Goal: Task Accomplishment & Management: Use online tool/utility

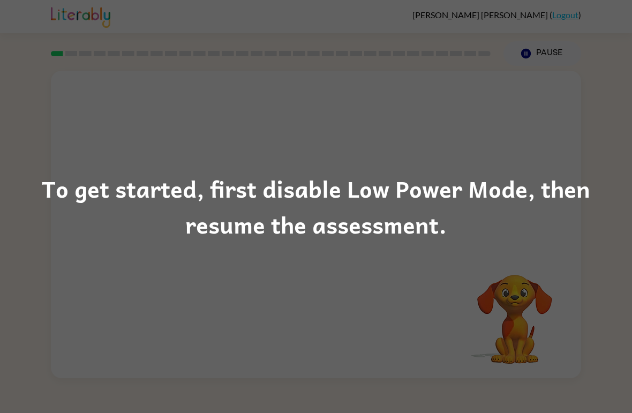
click at [475, 205] on div "To get started, first disable Low Power Mode, then resume the assessment." at bounding box center [316, 206] width 632 height 73
click at [419, 304] on div "To get started, first disable Low Power Mode, then resume the assessment." at bounding box center [316, 206] width 632 height 413
click at [425, 239] on div "To get started, first disable Low Power Mode, then resume the assessment." at bounding box center [316, 206] width 632 height 73
click at [290, 231] on div "To get started, first disable Low Power Mode, then resume the assessment." at bounding box center [316, 206] width 632 height 73
click at [327, 255] on div "To get started, first disable Low Power Mode, then resume the assessment." at bounding box center [316, 206] width 632 height 413
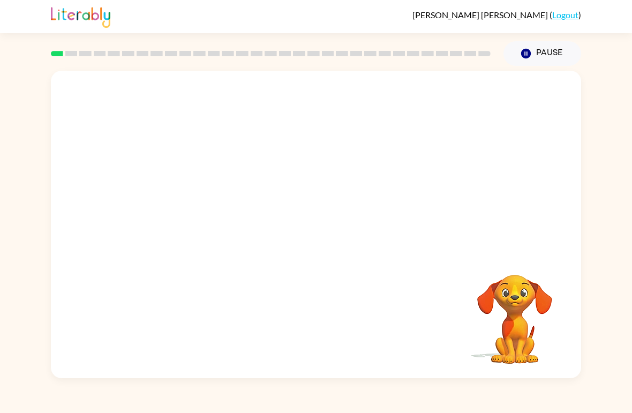
click at [271, 251] on div "Your browser must support playing .mp4 files to use Literably. Please try using…" at bounding box center [316, 225] width 531 height 308
click at [295, 236] on button "button" at bounding box center [316, 230] width 69 height 39
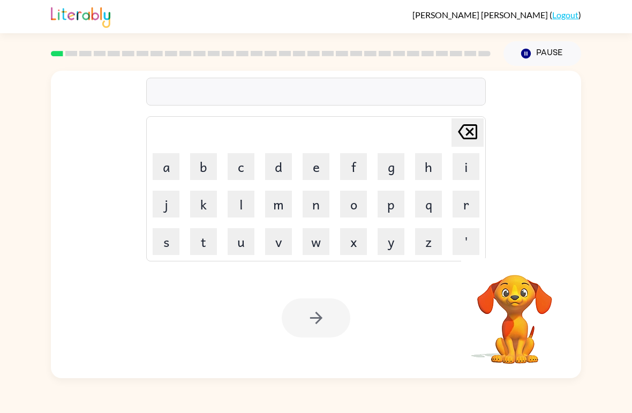
click at [169, 243] on button "s" at bounding box center [166, 241] width 27 height 27
click at [428, 161] on button "h" at bounding box center [428, 166] width 27 height 27
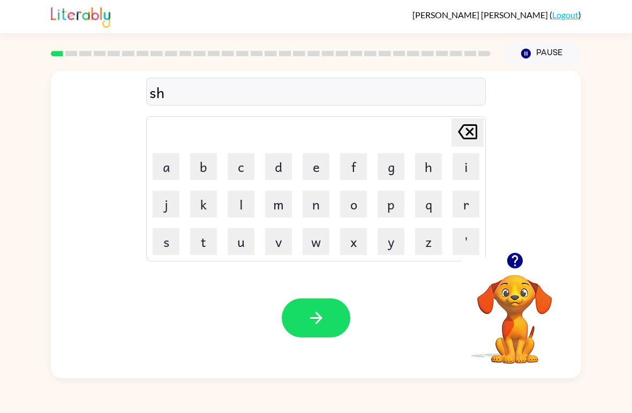
click at [243, 241] on button "u" at bounding box center [241, 241] width 27 height 27
click at [169, 240] on button "s" at bounding box center [166, 241] width 27 height 27
click at [427, 153] on button "h" at bounding box center [428, 166] width 27 height 27
click at [332, 316] on button "button" at bounding box center [316, 317] width 69 height 39
click at [168, 168] on button "a" at bounding box center [166, 166] width 27 height 27
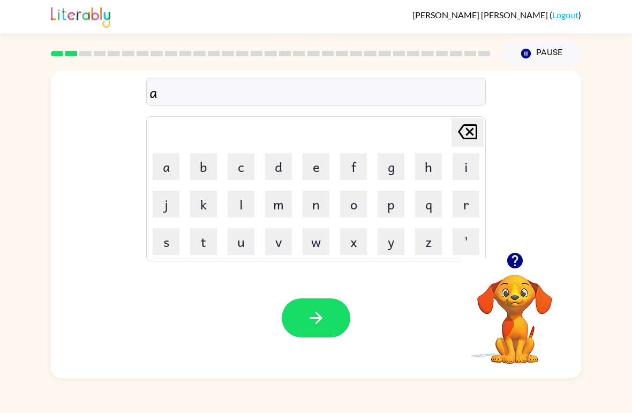
click at [394, 204] on button "p" at bounding box center [391, 204] width 27 height 27
click at [455, 162] on button "i" at bounding box center [466, 166] width 27 height 27
click at [461, 208] on button "r" at bounding box center [466, 204] width 27 height 27
click at [173, 177] on button "a" at bounding box center [166, 166] width 27 height 27
click at [324, 202] on button "n" at bounding box center [316, 204] width 27 height 27
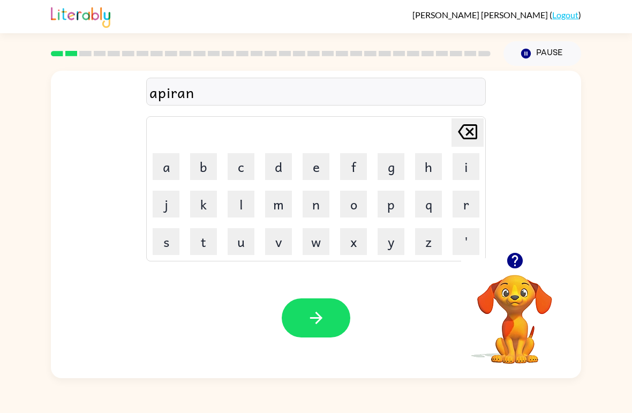
click at [166, 240] on button "s" at bounding box center [166, 241] width 27 height 27
click at [322, 161] on button "e" at bounding box center [316, 166] width 27 height 27
click at [163, 241] on button "s" at bounding box center [166, 241] width 27 height 27
click at [298, 317] on button "button" at bounding box center [316, 317] width 69 height 39
click at [462, 198] on button "r" at bounding box center [466, 204] width 27 height 27
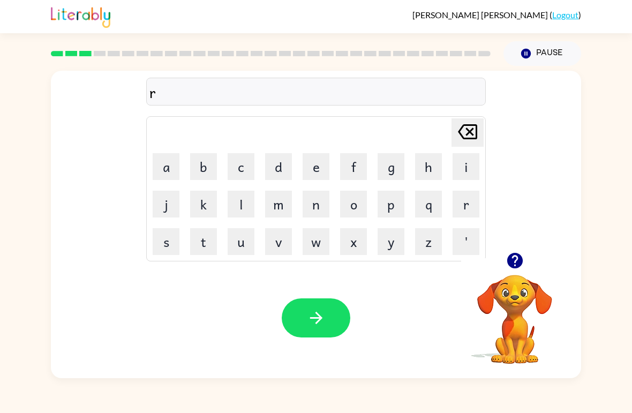
click at [312, 167] on button "e" at bounding box center [316, 166] width 27 height 27
click at [174, 165] on button "a" at bounding box center [166, 166] width 27 height 27
click at [459, 165] on button "i" at bounding box center [466, 166] width 27 height 27
click at [465, 135] on icon "[PERSON_NAME] last character input" at bounding box center [468, 132] width 26 height 26
click at [245, 204] on button "l" at bounding box center [241, 204] width 27 height 27
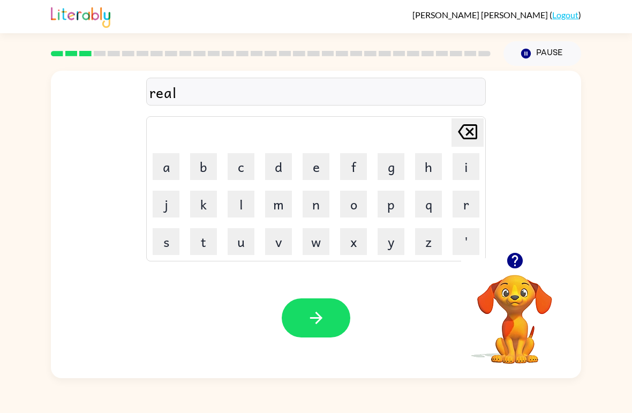
click at [463, 168] on button "i" at bounding box center [466, 166] width 27 height 27
click at [281, 160] on button "d" at bounding box center [278, 166] width 27 height 27
click at [317, 162] on button "e" at bounding box center [316, 166] width 27 height 27
click at [327, 308] on button "button" at bounding box center [316, 317] width 69 height 39
click at [166, 175] on button "a" at bounding box center [166, 166] width 27 height 27
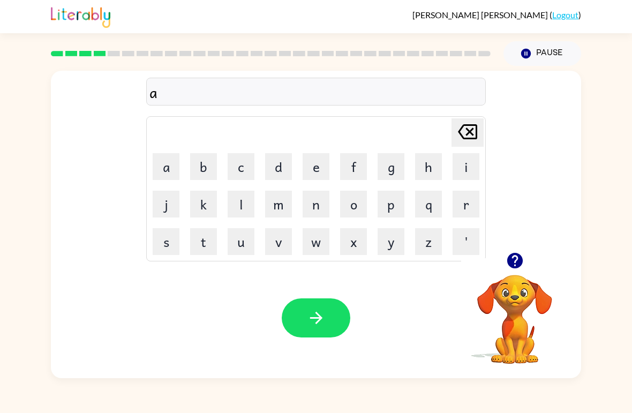
click at [244, 198] on button "l" at bounding box center [241, 204] width 27 height 27
click at [461, 169] on button "i" at bounding box center [466, 166] width 27 height 27
click at [280, 206] on button "m" at bounding box center [278, 204] width 27 height 27
click at [170, 177] on button "a" at bounding box center [166, 166] width 27 height 27
click at [311, 203] on button "n" at bounding box center [316, 204] width 27 height 27
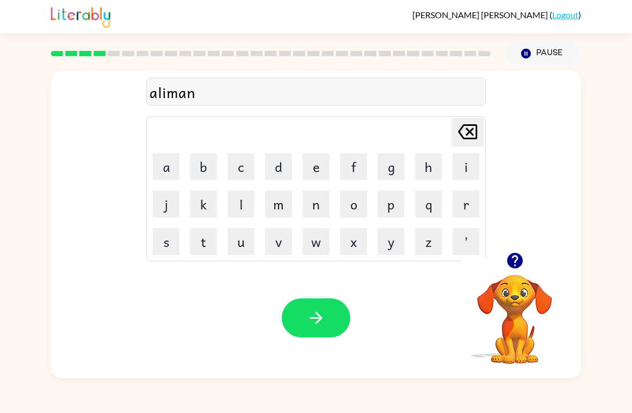
click at [174, 171] on button "a" at bounding box center [166, 166] width 27 height 27
click at [203, 249] on button "t" at bounding box center [203, 241] width 27 height 27
click at [325, 316] on icon "button" at bounding box center [316, 318] width 19 height 19
click at [278, 163] on button "d" at bounding box center [278, 166] width 27 height 27
click at [240, 243] on button "u" at bounding box center [241, 241] width 27 height 27
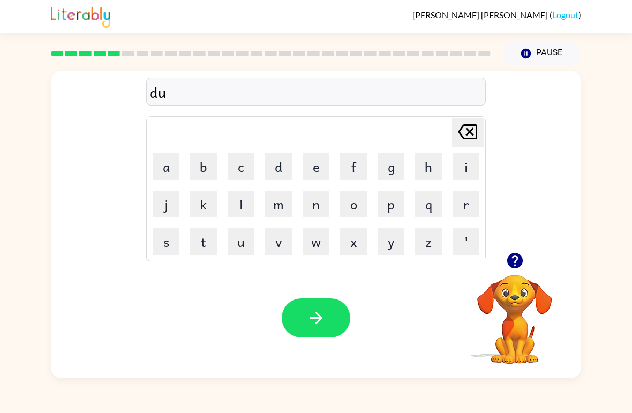
click at [391, 202] on button "p" at bounding box center [391, 204] width 27 height 27
click at [248, 198] on button "l" at bounding box center [241, 204] width 27 height 27
click at [166, 170] on button "a" at bounding box center [166, 166] width 27 height 27
click at [199, 205] on button "k" at bounding box center [203, 204] width 27 height 27
click at [171, 170] on button "a" at bounding box center [166, 166] width 27 height 27
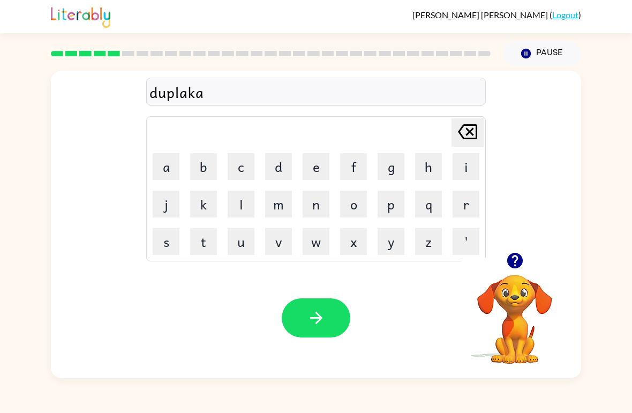
click at [205, 247] on button "t" at bounding box center [203, 241] width 27 height 27
click at [305, 319] on button "button" at bounding box center [316, 317] width 69 height 39
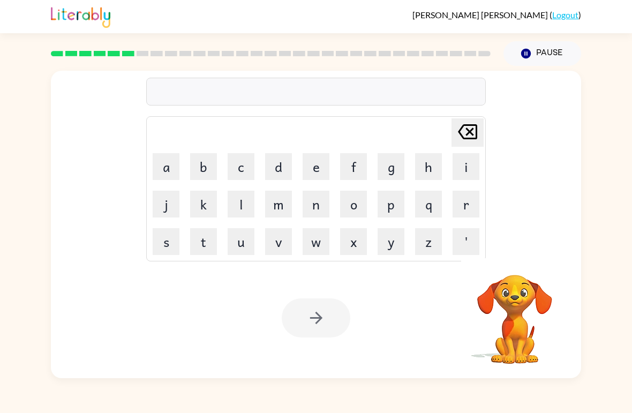
click at [288, 249] on button "v" at bounding box center [278, 241] width 27 height 27
click at [162, 155] on button "a" at bounding box center [166, 166] width 27 height 27
click at [204, 198] on button "k" at bounding box center [203, 204] width 27 height 27
click at [174, 154] on button "a" at bounding box center [166, 166] width 27 height 27
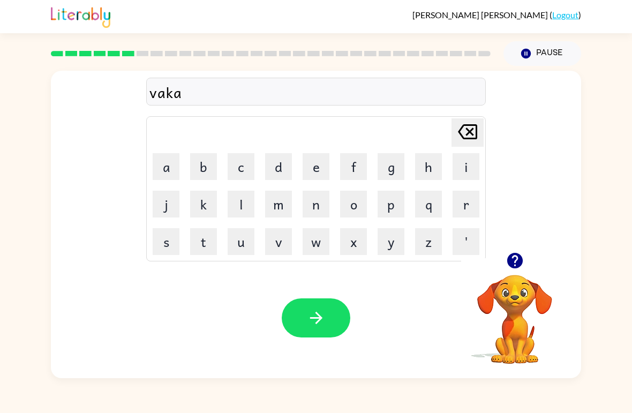
click at [167, 243] on button "s" at bounding box center [166, 241] width 27 height 27
click at [416, 160] on button "h" at bounding box center [428, 166] width 27 height 27
click at [356, 208] on button "o" at bounding box center [353, 204] width 27 height 27
click at [315, 209] on button "n" at bounding box center [316, 204] width 27 height 27
click at [318, 308] on button "button" at bounding box center [316, 317] width 69 height 39
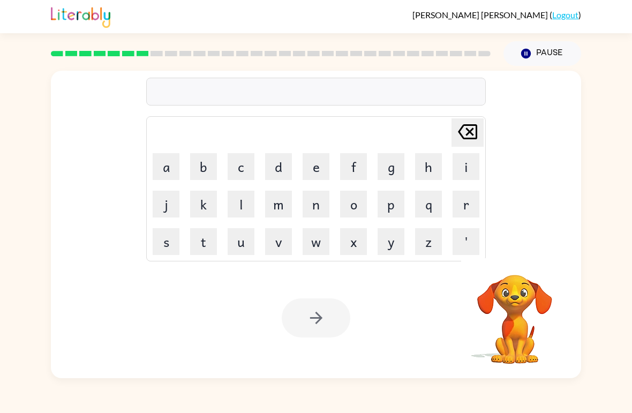
click at [390, 199] on button "p" at bounding box center [391, 204] width 27 height 27
click at [354, 206] on button "o" at bounding box center [353, 204] width 27 height 27
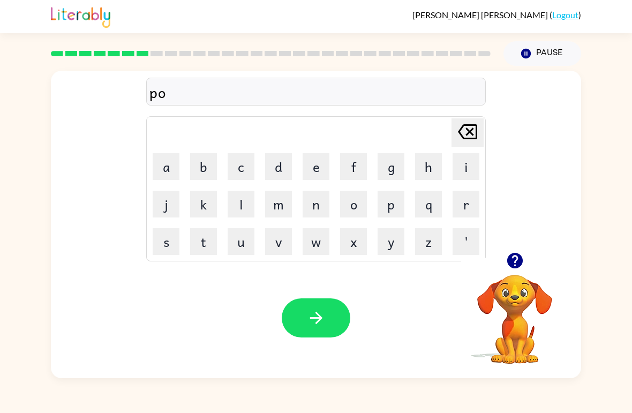
click at [206, 243] on button "t" at bounding box center [203, 241] width 27 height 27
click at [322, 169] on button "e" at bounding box center [316, 166] width 27 height 27
click at [236, 199] on button "l" at bounding box center [241, 204] width 27 height 27
click at [313, 319] on icon "button" at bounding box center [316, 318] width 12 height 12
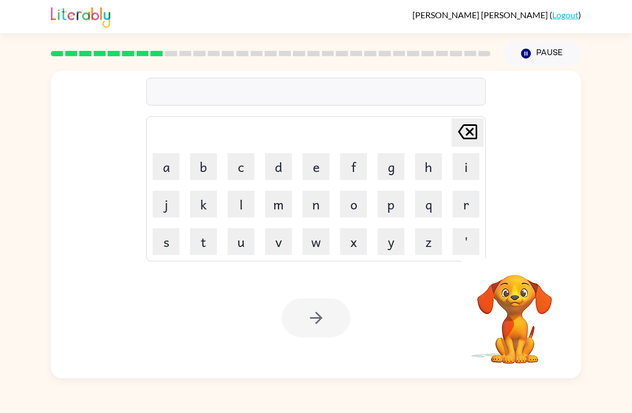
click at [381, 207] on button "p" at bounding box center [391, 204] width 27 height 27
click at [170, 164] on button "a" at bounding box center [166, 166] width 27 height 27
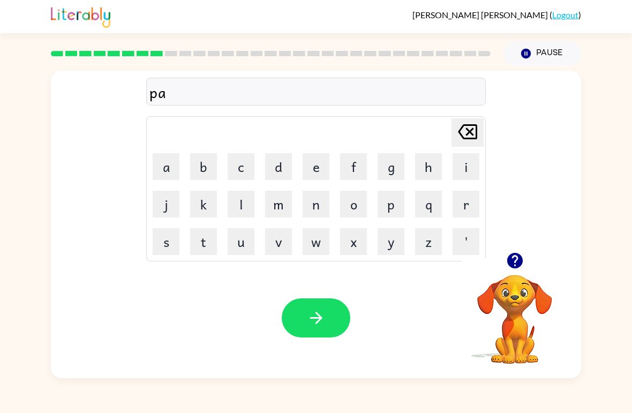
click at [470, 201] on button "r" at bounding box center [466, 204] width 27 height 27
click at [205, 242] on button "t" at bounding box center [203, 241] width 27 height 27
click at [460, 165] on button "i" at bounding box center [466, 166] width 27 height 27
click at [240, 169] on button "c" at bounding box center [241, 166] width 27 height 27
click at [351, 191] on button "o" at bounding box center [353, 204] width 27 height 27
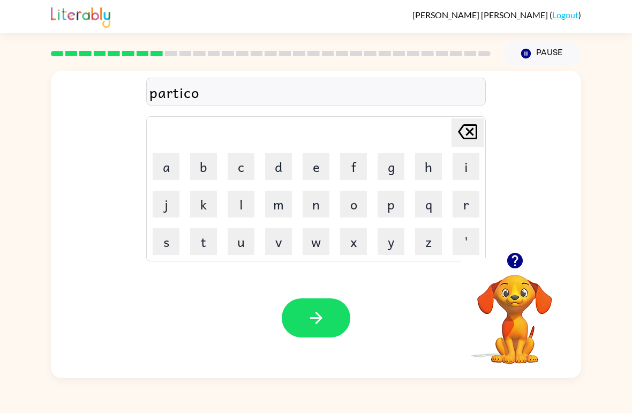
click at [462, 163] on button "i" at bounding box center [466, 166] width 27 height 27
click at [464, 133] on icon "[PERSON_NAME] last character input" at bounding box center [468, 132] width 26 height 26
click at [238, 199] on button "l" at bounding box center [241, 204] width 27 height 27
click at [312, 318] on icon "button" at bounding box center [316, 318] width 19 height 19
click at [461, 199] on button "r" at bounding box center [466, 204] width 27 height 27
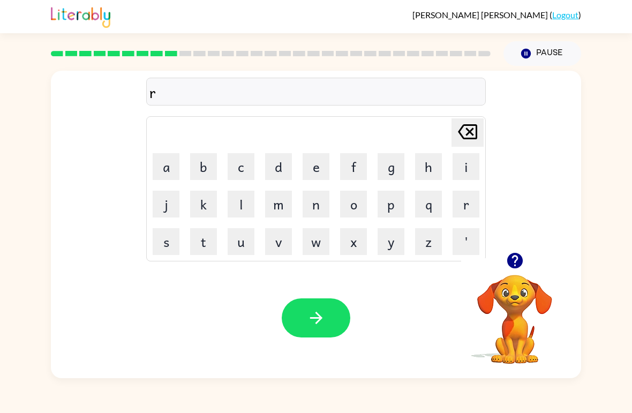
click at [309, 165] on button "e" at bounding box center [316, 166] width 27 height 27
click at [238, 170] on button "c" at bounding box center [241, 166] width 27 height 27
click at [173, 177] on button "a" at bounding box center [166, 166] width 27 height 27
click at [398, 206] on button "p" at bounding box center [391, 204] width 27 height 27
click at [198, 237] on button "t" at bounding box center [203, 241] width 27 height 27
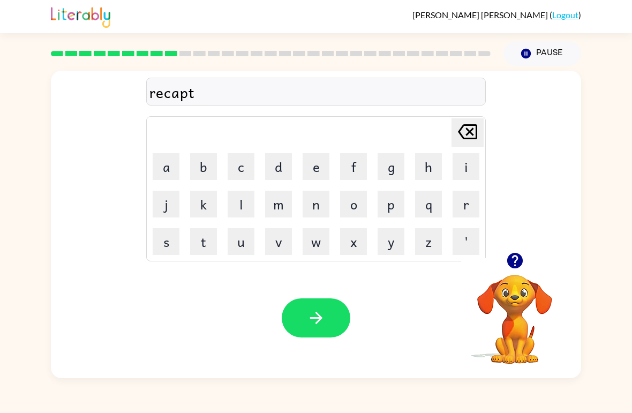
click at [465, 131] on icon "[PERSON_NAME] last character input" at bounding box center [468, 132] width 26 height 26
click at [168, 245] on button "s" at bounding box center [166, 241] width 27 height 27
click at [433, 170] on button "h" at bounding box center [428, 166] width 27 height 27
click at [461, 201] on button "r" at bounding box center [466, 204] width 27 height 27
click at [283, 162] on button "d" at bounding box center [278, 166] width 27 height 27
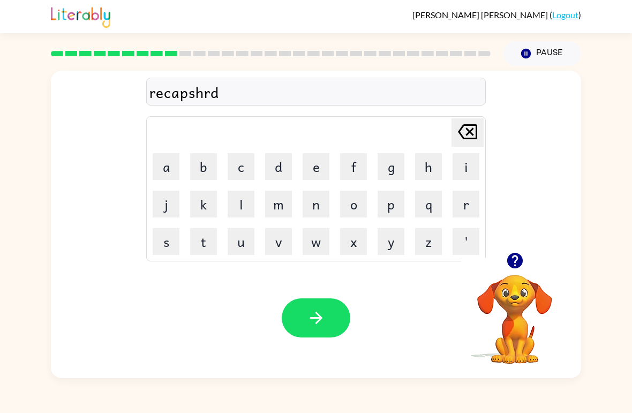
click at [322, 326] on icon "button" at bounding box center [316, 318] width 19 height 19
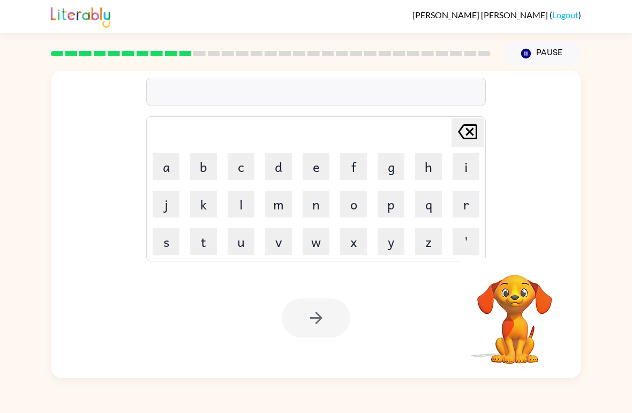
click at [392, 207] on button "p" at bounding box center [391, 204] width 27 height 27
click at [465, 201] on button "r" at bounding box center [466, 204] width 27 height 27
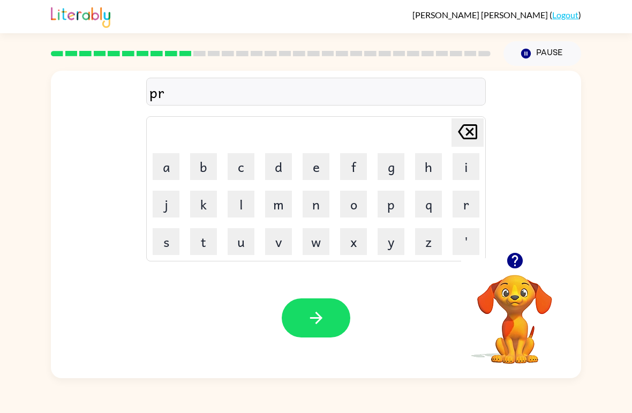
click at [319, 163] on button "e" at bounding box center [316, 166] width 27 height 27
click at [172, 242] on button "s" at bounding box center [166, 241] width 27 height 27
click at [204, 200] on button "k" at bounding box center [203, 204] width 27 height 27
click at [425, 166] on button "h" at bounding box center [428, 166] width 27 height 27
click at [355, 208] on button "o" at bounding box center [353, 204] width 27 height 27
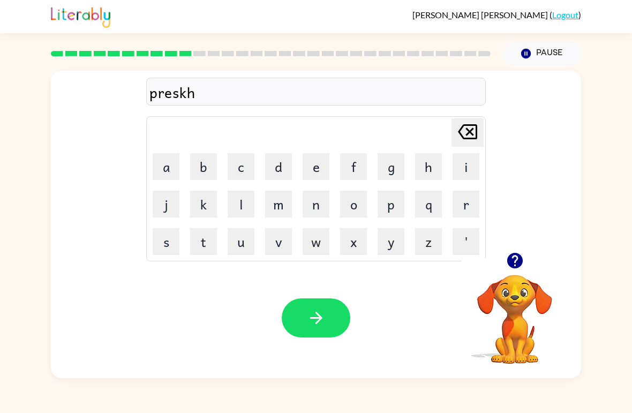
click at [355, 208] on button "o" at bounding box center [353, 204] width 27 height 27
click at [250, 204] on button "l" at bounding box center [241, 204] width 27 height 27
click at [330, 321] on button "button" at bounding box center [316, 317] width 69 height 39
click at [234, 162] on button "c" at bounding box center [241, 166] width 27 height 27
click at [461, 201] on button "r" at bounding box center [466, 204] width 27 height 27
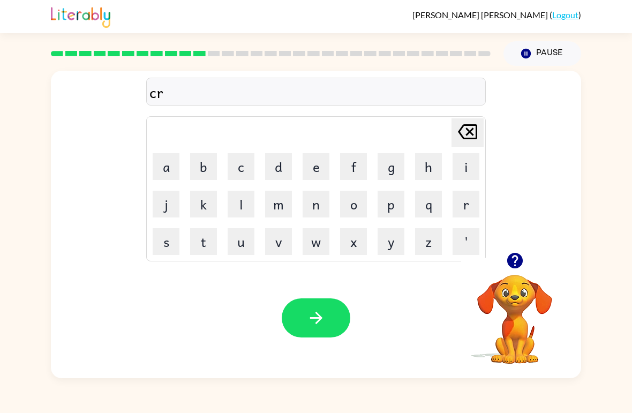
click at [174, 174] on button "a" at bounding box center [166, 166] width 27 height 27
click at [272, 244] on button "v" at bounding box center [278, 241] width 27 height 27
click at [325, 322] on icon "button" at bounding box center [316, 318] width 19 height 19
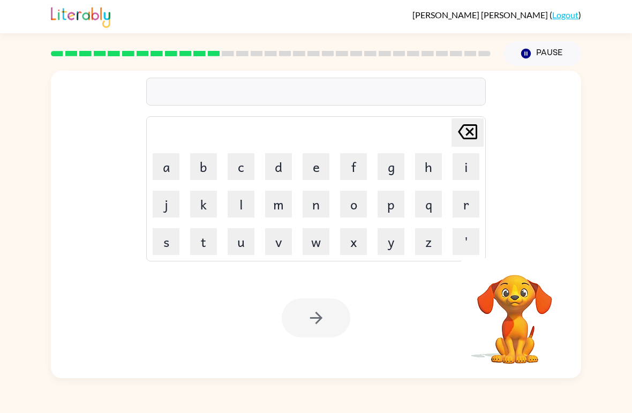
click at [203, 170] on button "b" at bounding box center [203, 166] width 27 height 27
click at [460, 129] on icon "[PERSON_NAME] last character input" at bounding box center [468, 132] width 26 height 26
click at [277, 174] on button "d" at bounding box center [278, 166] width 27 height 27
click at [465, 163] on button "i" at bounding box center [466, 166] width 27 height 27
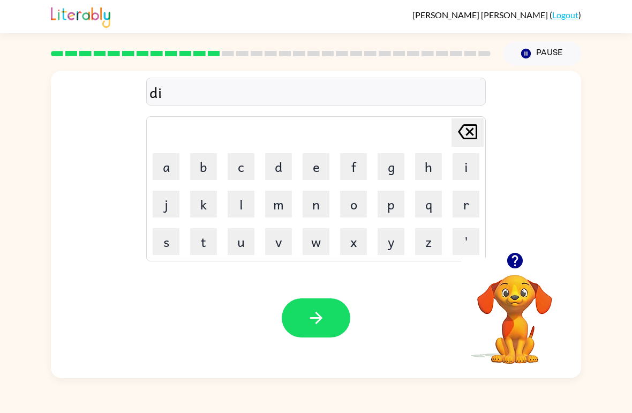
click at [204, 204] on button "k" at bounding box center [203, 204] width 27 height 27
click at [193, 247] on button "t" at bounding box center [203, 241] width 27 height 27
click at [173, 166] on button "a" at bounding box center [166, 166] width 27 height 27
click at [203, 245] on button "t" at bounding box center [203, 241] width 27 height 27
click at [324, 328] on button "button" at bounding box center [316, 317] width 69 height 39
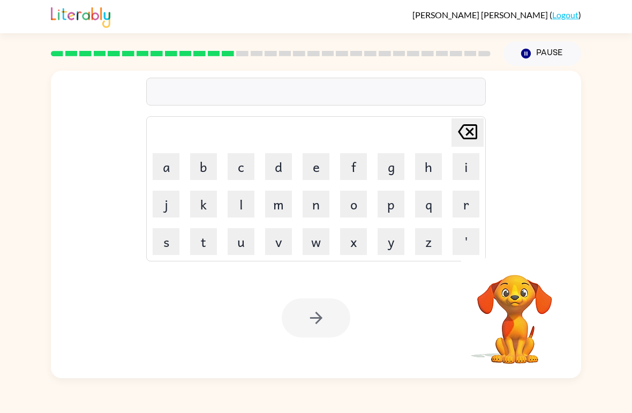
click at [386, 198] on button "p" at bounding box center [391, 204] width 27 height 27
click at [166, 163] on button "a" at bounding box center [166, 166] width 27 height 27
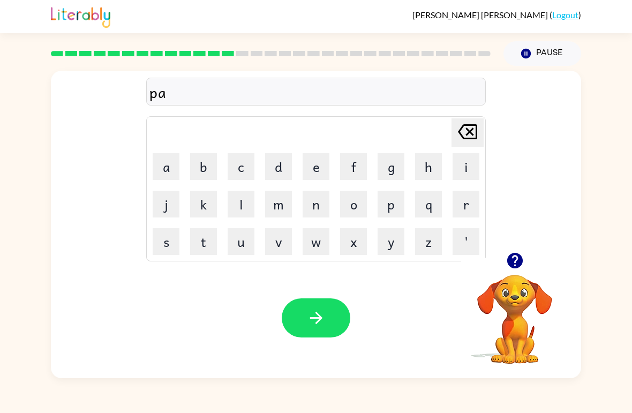
click at [280, 205] on button "m" at bounding box center [278, 204] width 27 height 27
click at [316, 166] on button "e" at bounding box center [316, 166] width 27 height 27
click at [312, 210] on button "n" at bounding box center [316, 204] width 27 height 27
click at [206, 243] on button "t" at bounding box center [203, 241] width 27 height 27
click at [319, 317] on icon "button" at bounding box center [316, 318] width 12 height 12
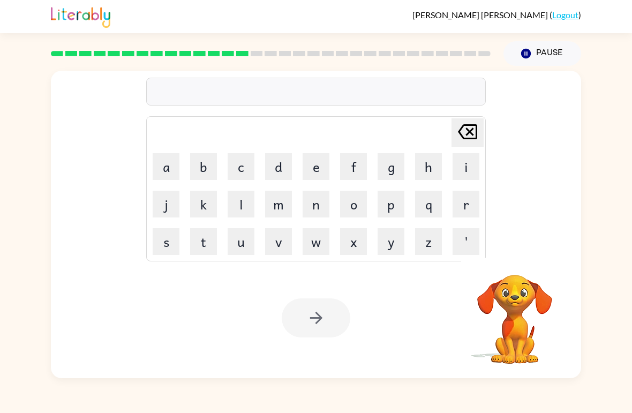
click at [277, 199] on button "m" at bounding box center [278, 204] width 27 height 27
click at [168, 156] on button "a" at bounding box center [166, 166] width 27 height 27
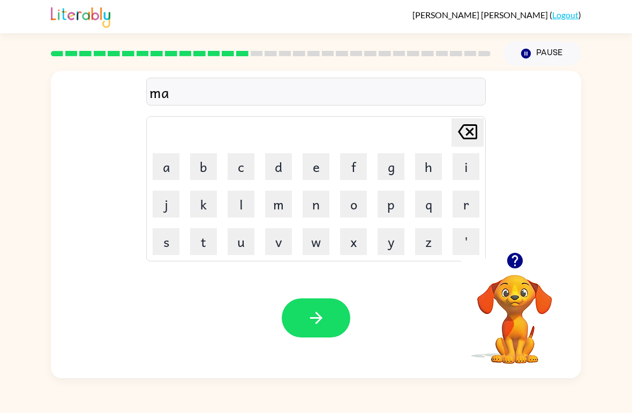
click at [386, 168] on button "g" at bounding box center [391, 166] width 27 height 27
click at [315, 174] on button "e" at bounding box center [316, 166] width 27 height 27
click at [464, 201] on button "r" at bounding box center [466, 204] width 27 height 27
click at [335, 297] on div "Your browser must support playing .mp4 files to use Literably. Please try using…" at bounding box center [316, 318] width 531 height 121
click at [325, 312] on icon "button" at bounding box center [316, 318] width 19 height 19
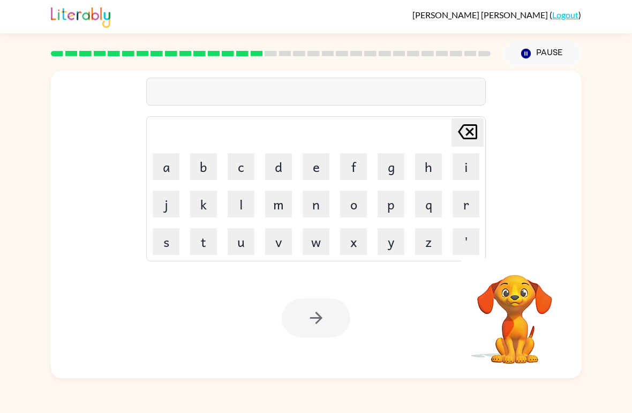
click at [162, 234] on button "s" at bounding box center [166, 241] width 27 height 27
click at [392, 197] on button "p" at bounding box center [391, 204] width 27 height 27
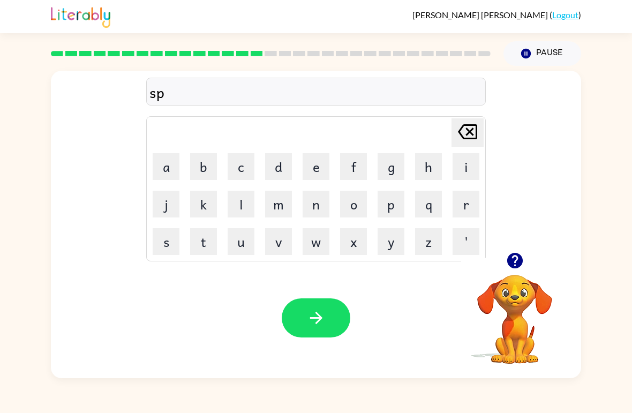
click at [167, 157] on button "a" at bounding box center [166, 166] width 27 height 27
click at [466, 204] on button "r" at bounding box center [466, 204] width 27 height 27
click at [196, 206] on button "k" at bounding box center [203, 204] width 27 height 27
click at [333, 313] on button "button" at bounding box center [316, 317] width 69 height 39
click at [391, 203] on button "p" at bounding box center [391, 204] width 27 height 27
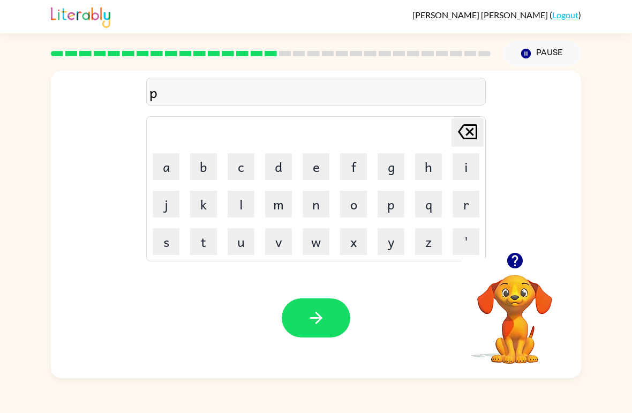
click at [167, 164] on button "a" at bounding box center [166, 166] width 27 height 27
click at [237, 208] on button "l" at bounding box center [241, 204] width 27 height 27
click at [332, 313] on button "button" at bounding box center [316, 317] width 69 height 39
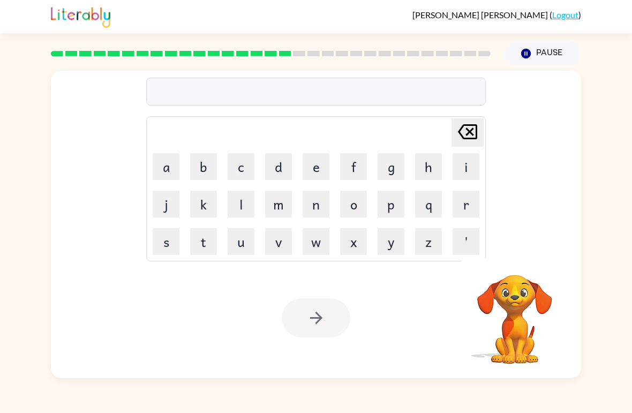
click at [166, 242] on button "s" at bounding box center [166, 241] width 27 height 27
click at [391, 198] on button "p" at bounding box center [391, 204] width 27 height 27
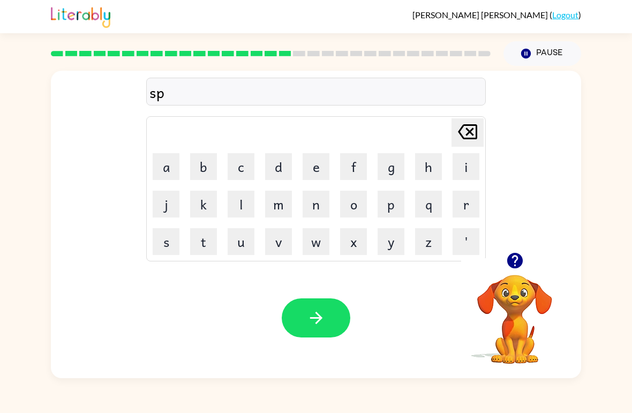
click at [456, 162] on button "i" at bounding box center [466, 166] width 27 height 27
click at [313, 216] on button "n" at bounding box center [316, 204] width 27 height 27
click at [461, 165] on button "i" at bounding box center [466, 166] width 27 height 27
click at [317, 204] on button "n" at bounding box center [316, 204] width 27 height 27
click at [390, 161] on button "g" at bounding box center [391, 166] width 27 height 27
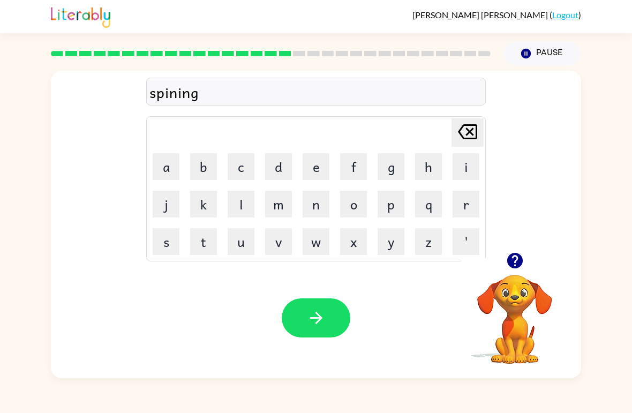
click at [312, 315] on icon "button" at bounding box center [316, 318] width 19 height 19
click at [392, 163] on button "g" at bounding box center [391, 166] width 27 height 27
click at [467, 215] on button "r" at bounding box center [466, 204] width 27 height 27
click at [357, 206] on button "o" at bounding box center [353, 204] width 27 height 27
click at [275, 195] on button "m" at bounding box center [278, 204] width 27 height 27
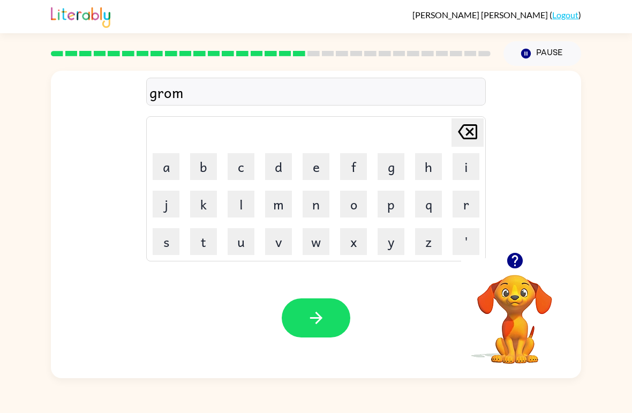
click at [387, 205] on button "p" at bounding box center [391, 204] width 27 height 27
click at [454, 162] on button "i" at bounding box center [466, 166] width 27 height 27
click at [317, 166] on button "e" at bounding box center [316, 166] width 27 height 27
click at [157, 252] on button "s" at bounding box center [166, 241] width 27 height 27
click at [201, 238] on button "t" at bounding box center [203, 241] width 27 height 27
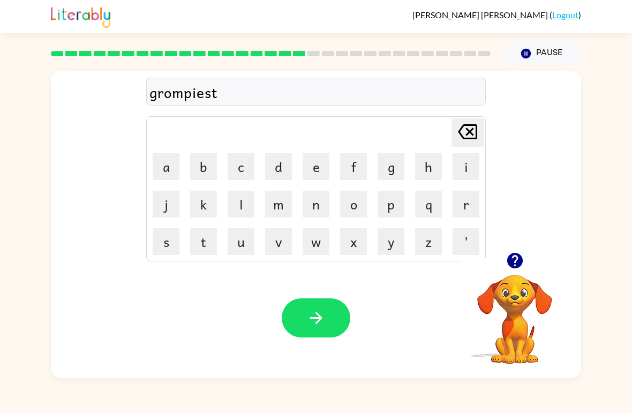
click at [337, 325] on button "button" at bounding box center [316, 317] width 69 height 39
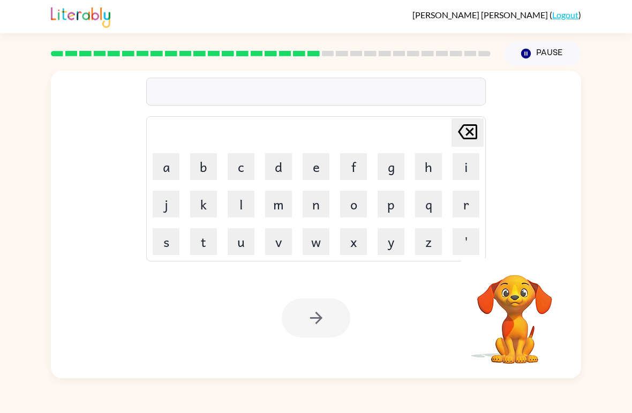
click at [461, 170] on button "i" at bounding box center [466, 166] width 27 height 27
click at [317, 208] on button "n" at bounding box center [316, 204] width 27 height 27
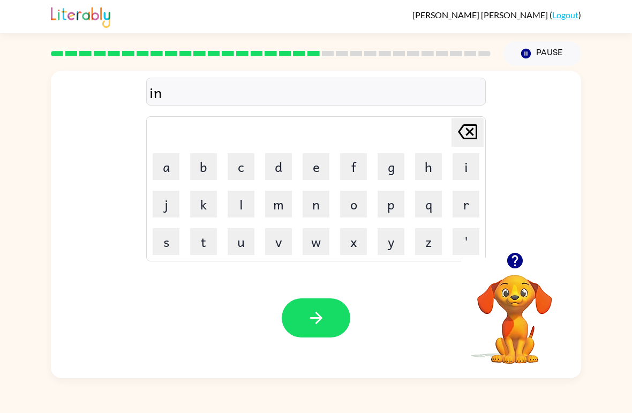
click at [205, 202] on button "k" at bounding box center [203, 204] width 27 height 27
click at [463, 204] on button "r" at bounding box center [466, 204] width 27 height 27
click at [319, 164] on button "e" at bounding box center [316, 166] width 27 height 27
click at [213, 247] on button "t" at bounding box center [203, 241] width 27 height 27
click at [165, 167] on button "a" at bounding box center [166, 166] width 27 height 27
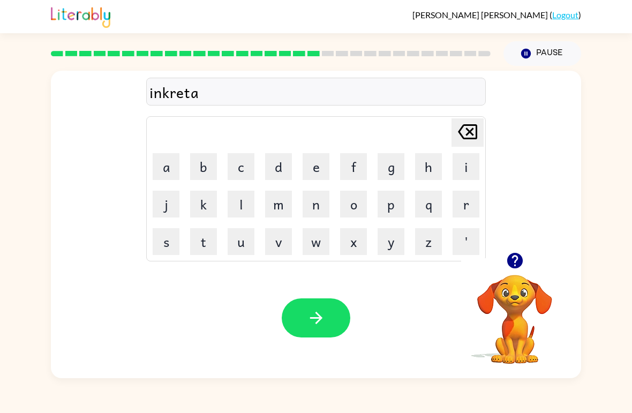
click at [204, 162] on button "b" at bounding box center [203, 166] width 27 height 27
click at [347, 207] on button "o" at bounding box center [353, 204] width 27 height 27
click at [242, 206] on button "l" at bounding box center [241, 204] width 27 height 27
click at [319, 317] on icon "button" at bounding box center [316, 318] width 19 height 19
click at [231, 205] on button "l" at bounding box center [241, 204] width 27 height 27
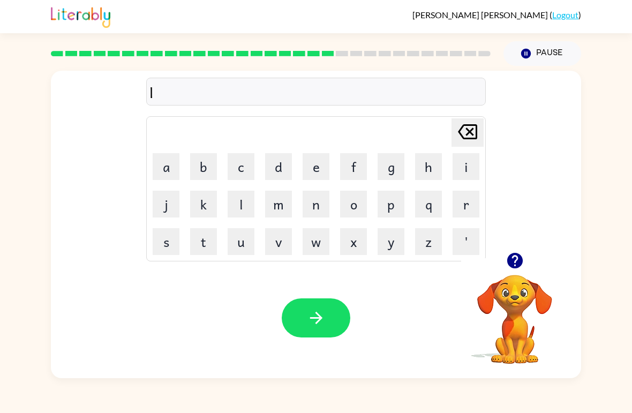
click at [460, 162] on button "i" at bounding box center [466, 166] width 27 height 27
click at [161, 250] on button "s" at bounding box center [166, 241] width 27 height 27
click at [312, 163] on button "e" at bounding box center [316, 166] width 27 height 27
click at [312, 206] on button "n" at bounding box center [316, 204] width 27 height 27
click at [210, 162] on button "b" at bounding box center [203, 166] width 27 height 27
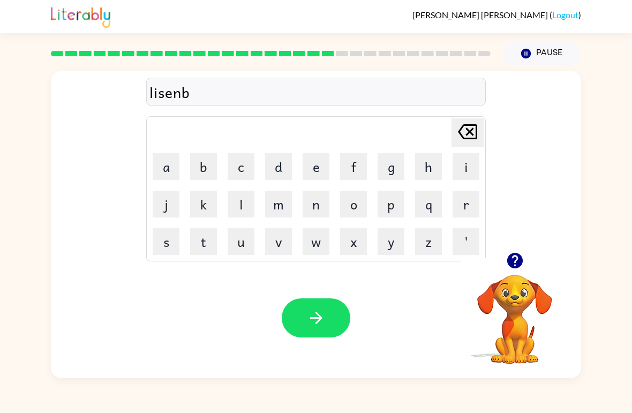
click at [468, 127] on icon "[PERSON_NAME] last character input" at bounding box center [468, 132] width 26 height 26
click at [279, 163] on button "d" at bounding box center [278, 166] width 27 height 27
click at [312, 316] on icon "button" at bounding box center [316, 318] width 19 height 19
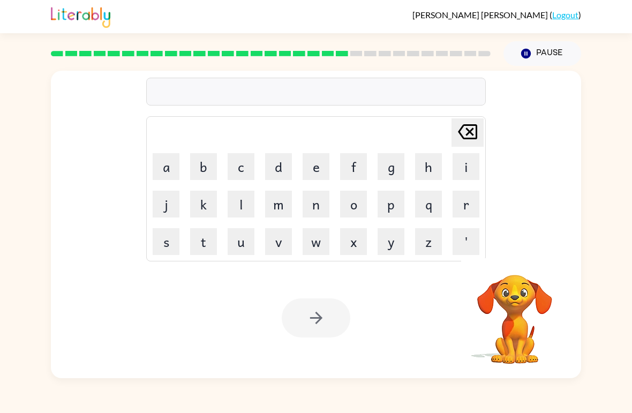
click at [316, 206] on button "n" at bounding box center [316, 204] width 27 height 27
click at [354, 212] on button "o" at bounding box center [353, 204] width 27 height 27
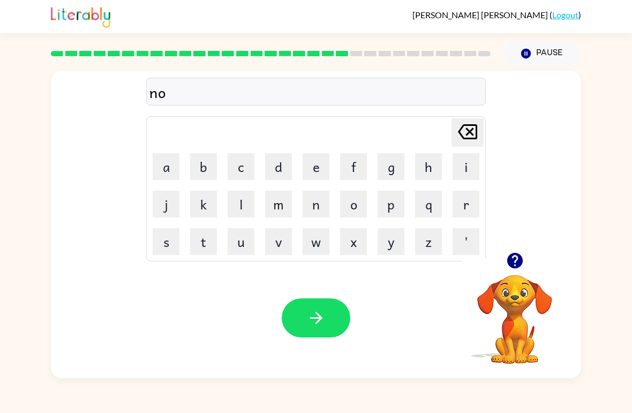
click at [267, 210] on button "m" at bounding box center [278, 204] width 27 height 27
click at [165, 158] on button "a" at bounding box center [166, 166] width 27 height 27
click at [323, 206] on button "n" at bounding box center [316, 204] width 27 height 27
click at [179, 171] on button "a" at bounding box center [166, 166] width 27 height 27
click at [197, 244] on button "t" at bounding box center [203, 241] width 27 height 27
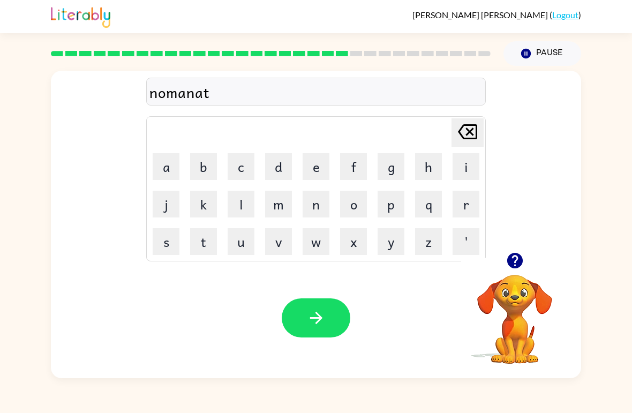
click at [315, 315] on icon "button" at bounding box center [316, 318] width 19 height 19
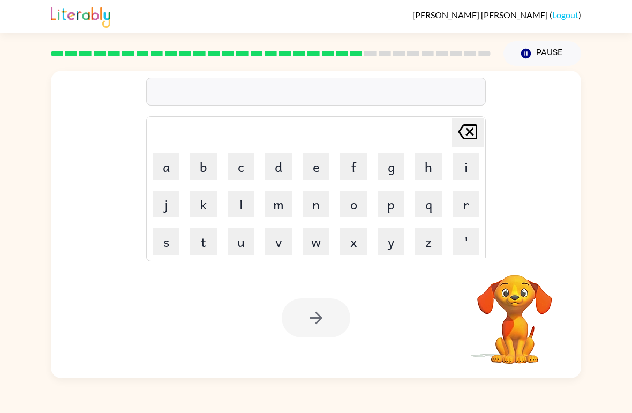
click at [153, 242] on button "s" at bounding box center [166, 241] width 27 height 27
click at [244, 249] on button "u" at bounding box center [241, 241] width 27 height 27
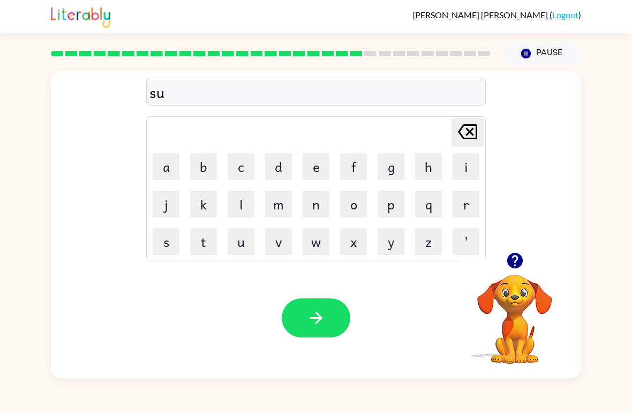
click at [173, 244] on button "s" at bounding box center [166, 241] width 27 height 27
click at [240, 242] on button "u" at bounding box center [241, 241] width 27 height 27
click at [477, 120] on icon "[PERSON_NAME] last character input" at bounding box center [468, 132] width 26 height 26
click at [206, 231] on button "t" at bounding box center [203, 241] width 27 height 27
click at [168, 165] on button "a" at bounding box center [166, 166] width 27 height 27
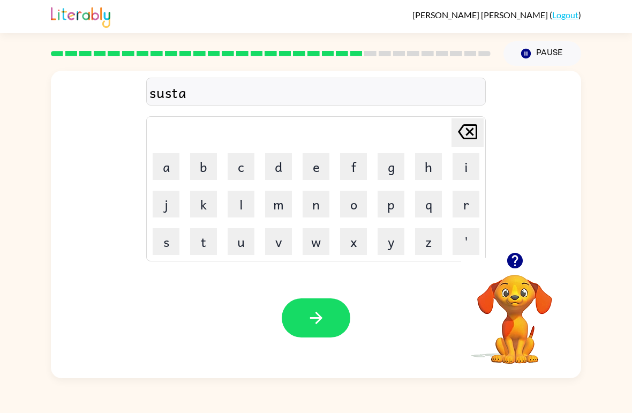
click at [316, 199] on button "n" at bounding box center [316, 204] width 27 height 27
click at [319, 306] on button "button" at bounding box center [316, 317] width 69 height 39
click at [240, 246] on button "u" at bounding box center [241, 241] width 27 height 27
click at [355, 213] on button "o" at bounding box center [353, 204] width 27 height 27
click at [465, 204] on button "r" at bounding box center [466, 204] width 27 height 27
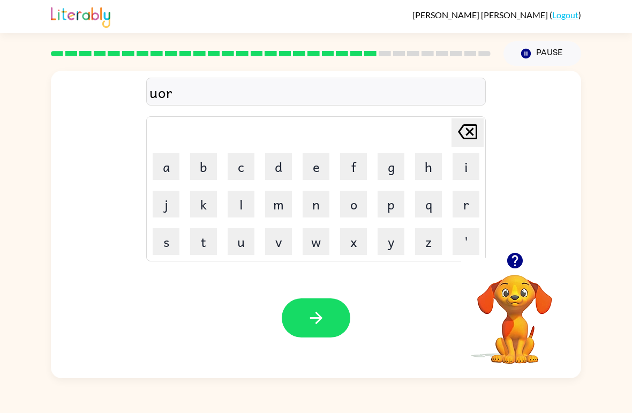
click at [289, 169] on button "d" at bounding box center [278, 166] width 27 height 27
click at [311, 178] on button "e" at bounding box center [316, 166] width 27 height 27
click at [320, 344] on div "Your browser must support playing .mp4 files to use Literably. Please try using…" at bounding box center [316, 318] width 531 height 121
click at [320, 315] on icon "button" at bounding box center [316, 318] width 19 height 19
click at [465, 215] on button "r" at bounding box center [466, 204] width 27 height 27
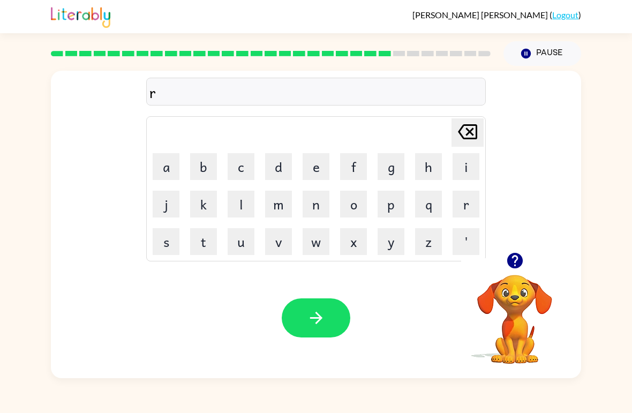
click at [172, 170] on button "a" at bounding box center [166, 166] width 27 height 27
click at [239, 206] on button "l" at bounding box center [241, 204] width 27 height 27
click at [166, 160] on button "a" at bounding box center [166, 166] width 27 height 27
click at [212, 244] on button "t" at bounding box center [203, 241] width 27 height 27
click at [309, 165] on button "e" at bounding box center [316, 166] width 27 height 27
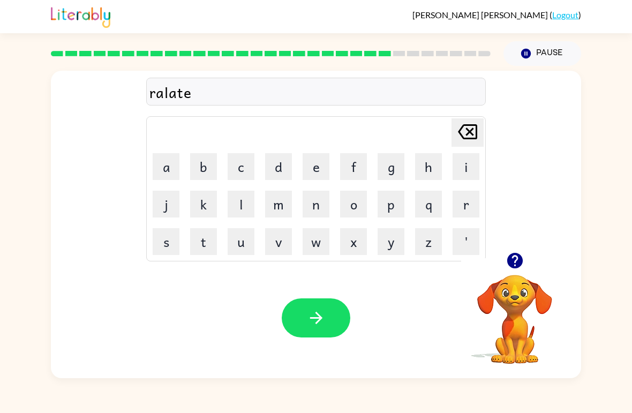
click at [281, 156] on button "d" at bounding box center [278, 166] width 27 height 27
click at [315, 328] on button "button" at bounding box center [316, 317] width 69 height 39
click at [321, 316] on icon "button" at bounding box center [316, 318] width 19 height 19
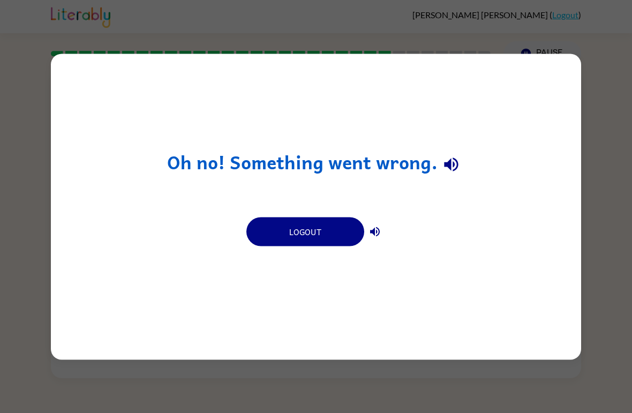
click at [606, 178] on div "Oh no! Something went wrong. Logout" at bounding box center [316, 206] width 632 height 413
click at [524, 230] on div "Oh no! Something went wrong. Logout" at bounding box center [316, 207] width 531 height 306
click at [445, 165] on icon "button" at bounding box center [451, 165] width 14 height 14
click at [603, 169] on div "Oh no! Something went wrong. Logout" at bounding box center [316, 206] width 632 height 413
click at [605, 171] on div "Oh no! Something went wrong. Logout" at bounding box center [316, 206] width 632 height 413
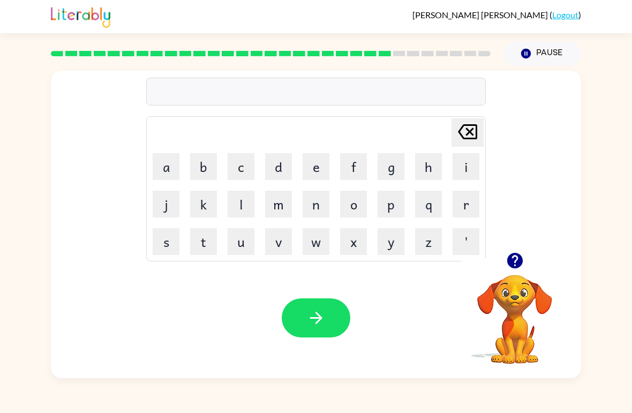
click at [506, 261] on icon "button" at bounding box center [515, 260] width 19 height 19
click at [461, 211] on button "r" at bounding box center [466, 204] width 27 height 27
click at [170, 168] on button "a" at bounding box center [166, 166] width 27 height 27
click at [244, 204] on button "l" at bounding box center [241, 204] width 27 height 27
click at [168, 165] on button "a" at bounding box center [166, 166] width 27 height 27
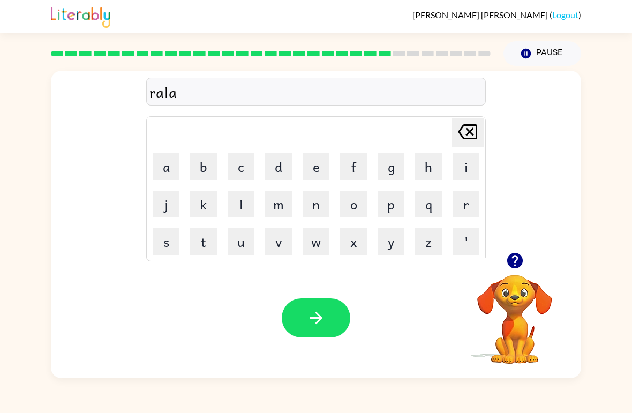
click at [212, 242] on button "t" at bounding box center [203, 241] width 27 height 27
click at [323, 171] on button "e" at bounding box center [316, 166] width 27 height 27
click at [273, 165] on button "d" at bounding box center [278, 166] width 27 height 27
click at [317, 321] on icon "button" at bounding box center [316, 318] width 19 height 19
click at [200, 214] on button "k" at bounding box center [203, 204] width 27 height 27
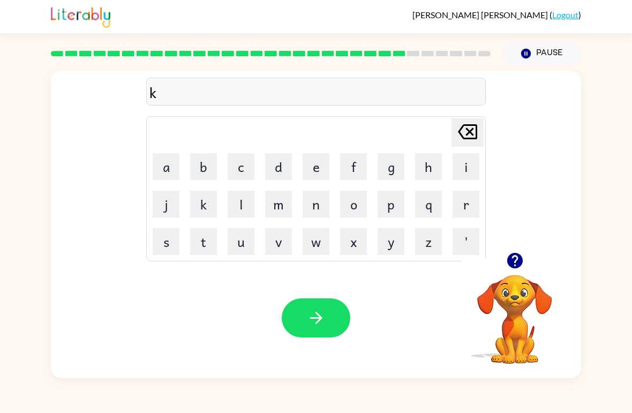
click at [462, 175] on button "i" at bounding box center [466, 166] width 27 height 27
click at [202, 249] on button "t" at bounding box center [203, 241] width 27 height 27
click at [307, 157] on button "e" at bounding box center [316, 166] width 27 height 27
click at [317, 208] on button "n" at bounding box center [316, 204] width 27 height 27
click at [320, 325] on icon "button" at bounding box center [316, 318] width 19 height 19
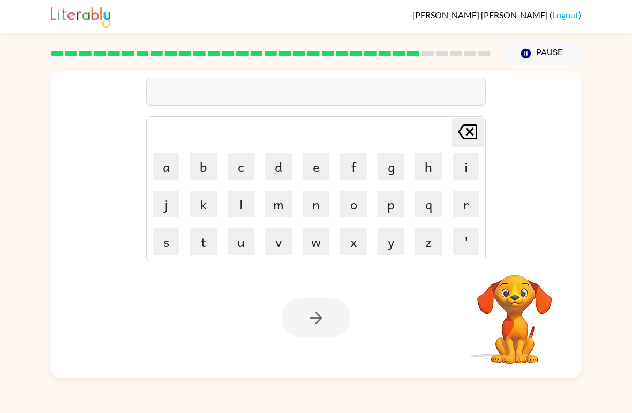
click at [274, 163] on button "d" at bounding box center [278, 166] width 27 height 27
click at [312, 166] on button "e" at bounding box center [316, 166] width 27 height 27
click at [393, 207] on button "p" at bounding box center [391, 204] width 27 height 27
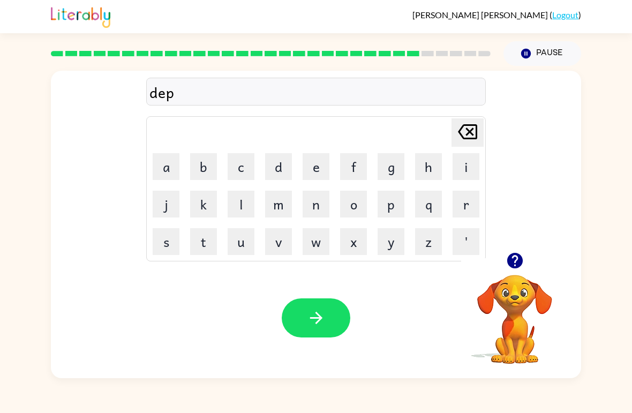
click at [358, 208] on button "o" at bounding box center [353, 204] width 27 height 27
click at [464, 203] on button "r" at bounding box center [466, 204] width 27 height 27
click at [200, 250] on button "t" at bounding box center [203, 241] width 27 height 27
click at [287, 206] on button "m" at bounding box center [278, 204] width 27 height 27
click at [317, 173] on button "e" at bounding box center [316, 166] width 27 height 27
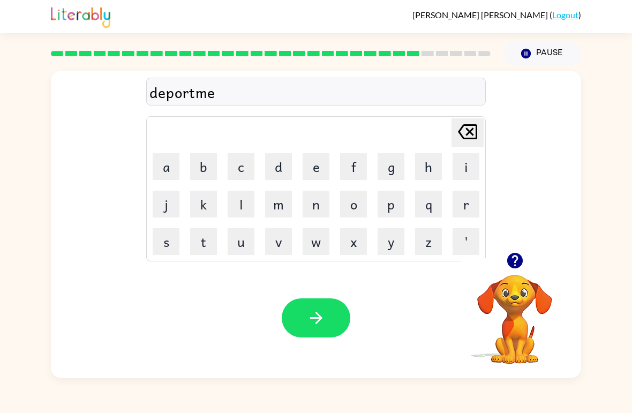
click at [316, 205] on button "n" at bounding box center [316, 204] width 27 height 27
click at [202, 247] on button "t" at bounding box center [203, 241] width 27 height 27
click at [320, 335] on button "button" at bounding box center [316, 317] width 69 height 39
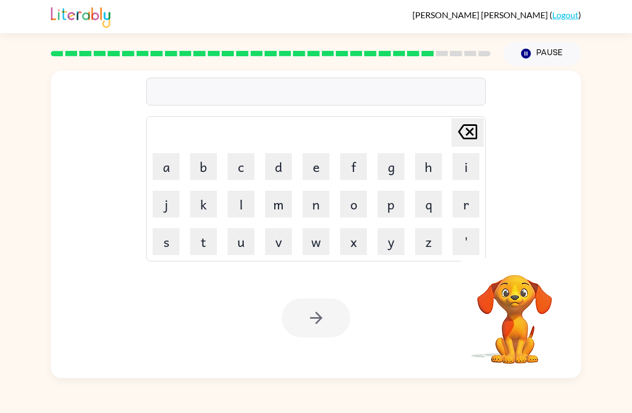
click at [163, 241] on button "s" at bounding box center [166, 241] width 27 height 27
click at [240, 205] on button "l" at bounding box center [241, 204] width 27 height 27
click at [468, 163] on button "i" at bounding box center [466, 166] width 27 height 27
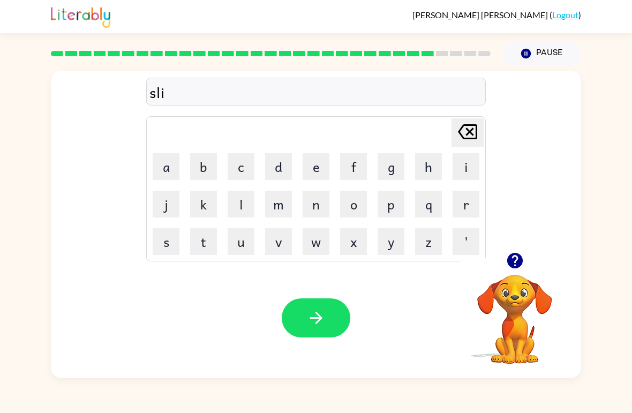
click at [210, 250] on button "t" at bounding box center [203, 241] width 27 height 27
click at [327, 325] on button "button" at bounding box center [316, 317] width 69 height 39
click at [243, 247] on button "u" at bounding box center [241, 241] width 27 height 27
click at [312, 210] on button "n" at bounding box center [316, 204] width 27 height 27
click at [460, 166] on button "i" at bounding box center [466, 166] width 27 height 27
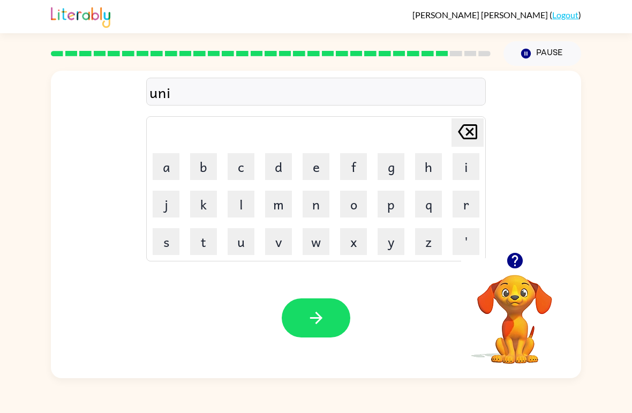
click at [284, 245] on button "v" at bounding box center [278, 241] width 27 height 27
click at [472, 213] on button "r" at bounding box center [466, 204] width 27 height 27
click at [173, 236] on button "s" at bounding box center [166, 241] width 27 height 27
click at [173, 170] on button "a" at bounding box center [166, 166] width 27 height 27
click at [242, 203] on button "l" at bounding box center [241, 204] width 27 height 27
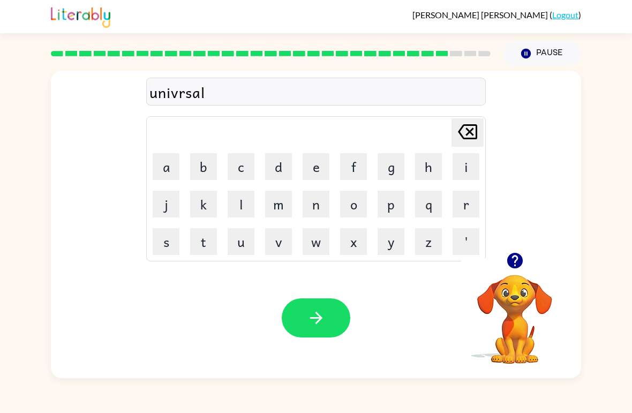
click at [315, 325] on icon "button" at bounding box center [316, 318] width 19 height 19
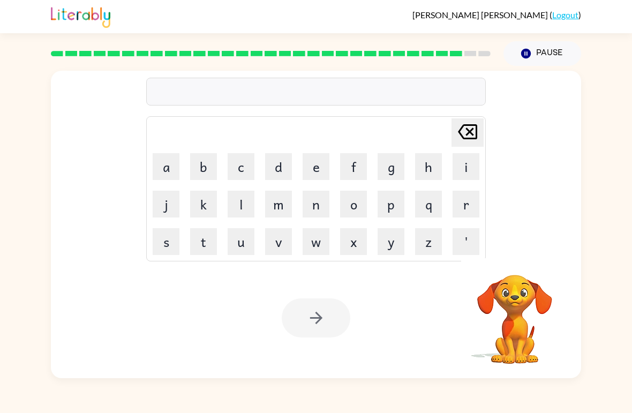
click at [162, 245] on button "s" at bounding box center [166, 241] width 27 height 27
click at [457, 178] on button "i" at bounding box center [466, 166] width 27 height 27
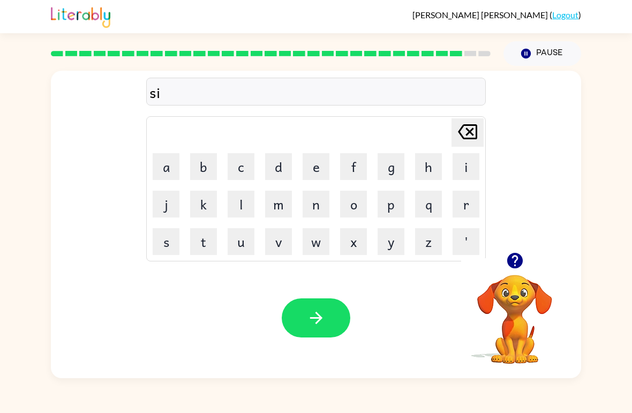
click at [237, 211] on button "l" at bounding box center [241, 204] width 27 height 27
click at [286, 243] on button "v" at bounding box center [278, 241] width 27 height 27
click at [314, 173] on button "e" at bounding box center [316, 166] width 27 height 27
click at [469, 205] on button "r" at bounding box center [466, 204] width 27 height 27
click at [240, 250] on button "u" at bounding box center [241, 241] width 27 height 27
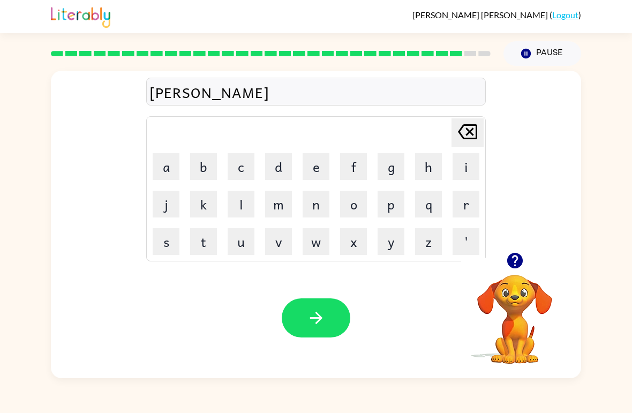
click at [327, 169] on button "e" at bounding box center [316, 166] width 27 height 27
click at [457, 199] on button "r" at bounding box center [466, 204] width 27 height 27
click at [316, 312] on icon "button" at bounding box center [316, 318] width 19 height 19
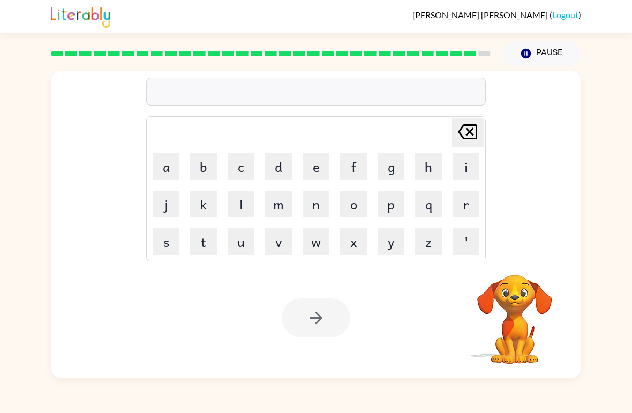
click at [462, 146] on div "[PERSON_NAME] last character input" at bounding box center [468, 132] width 26 height 27
click at [469, 166] on button "i" at bounding box center [466, 166] width 27 height 27
click at [319, 207] on button "n" at bounding box center [316, 204] width 27 height 27
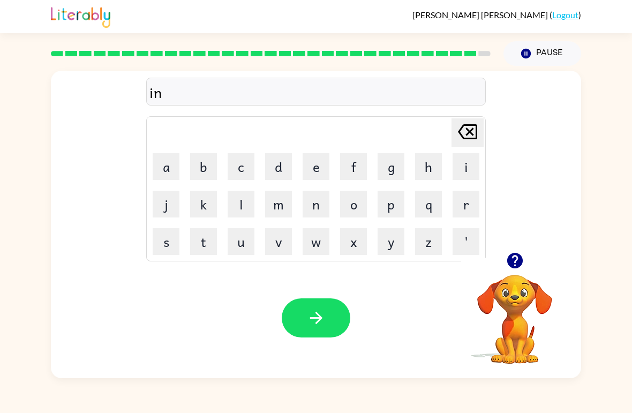
click at [200, 201] on button "k" at bounding box center [203, 204] width 27 height 27
click at [170, 170] on button "a" at bounding box center [166, 166] width 27 height 27
click at [314, 235] on button "w" at bounding box center [316, 241] width 27 height 27
click at [320, 213] on button "n" at bounding box center [316, 204] width 27 height 27
click at [198, 242] on button "t" at bounding box center [203, 241] width 27 height 27
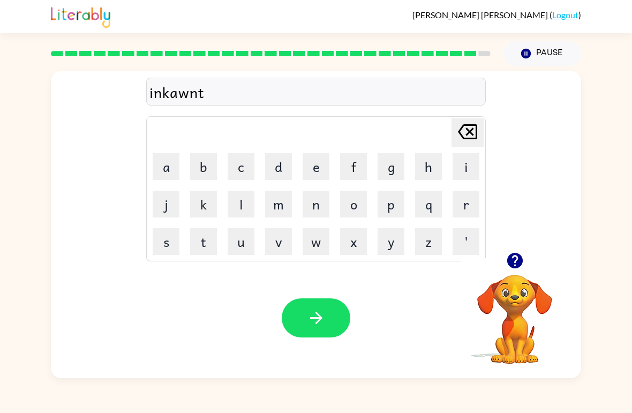
click at [311, 172] on button "e" at bounding box center [316, 166] width 27 height 27
click at [461, 216] on button "r" at bounding box center [466, 204] width 27 height 27
click at [322, 319] on icon "button" at bounding box center [316, 318] width 12 height 12
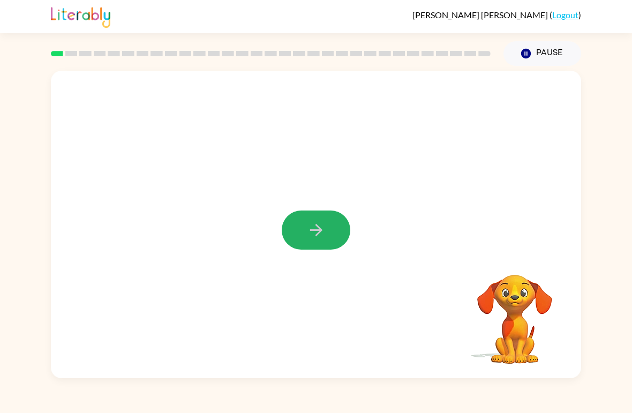
click at [323, 231] on icon "button" at bounding box center [316, 230] width 19 height 19
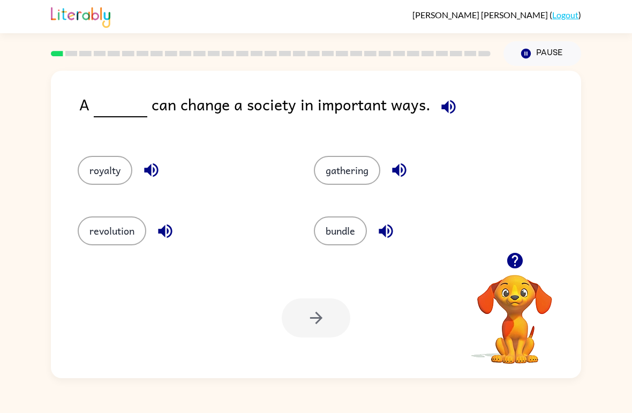
click at [107, 245] on button "revolution" at bounding box center [112, 230] width 69 height 29
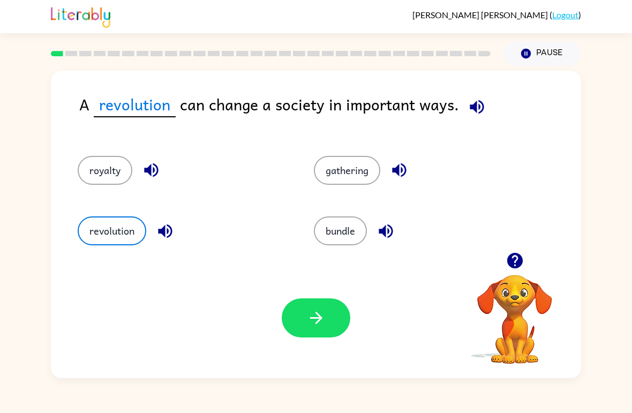
click at [473, 105] on icon "button" at bounding box center [477, 107] width 14 height 14
click at [316, 322] on icon "button" at bounding box center [316, 318] width 19 height 19
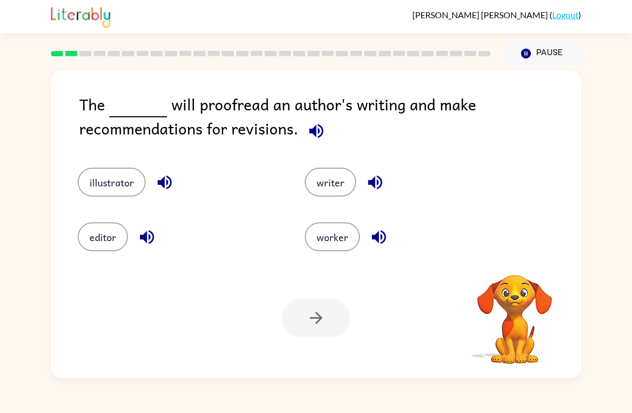
click at [312, 131] on icon "button" at bounding box center [316, 131] width 14 height 14
click at [135, 172] on button "illustrator" at bounding box center [112, 182] width 68 height 29
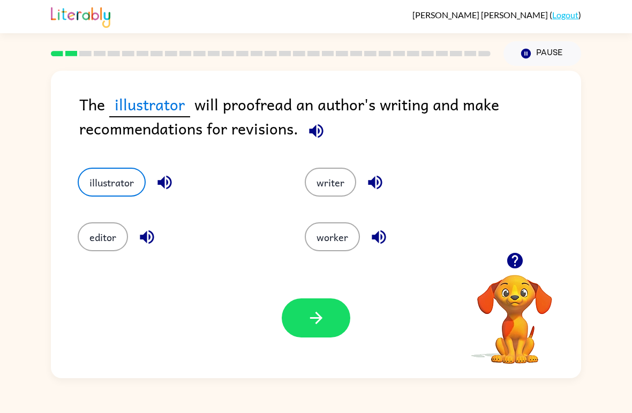
click at [333, 316] on button "button" at bounding box center [316, 317] width 69 height 39
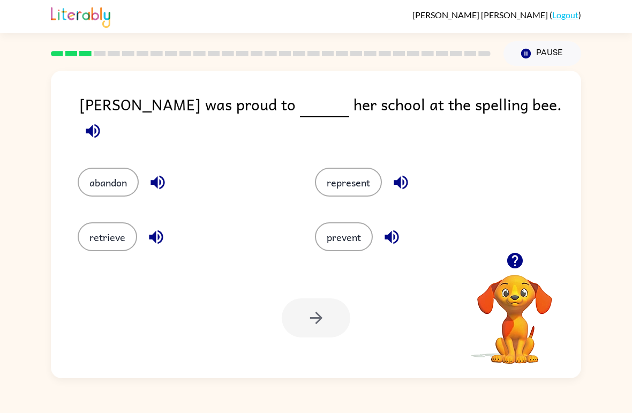
click at [107, 121] on button "button" at bounding box center [92, 130] width 27 height 27
click at [490, 122] on div "Maya was proud to her school at the spelling bee." at bounding box center [330, 119] width 502 height 54
click at [101, 172] on button "abandon" at bounding box center [108, 182] width 61 height 29
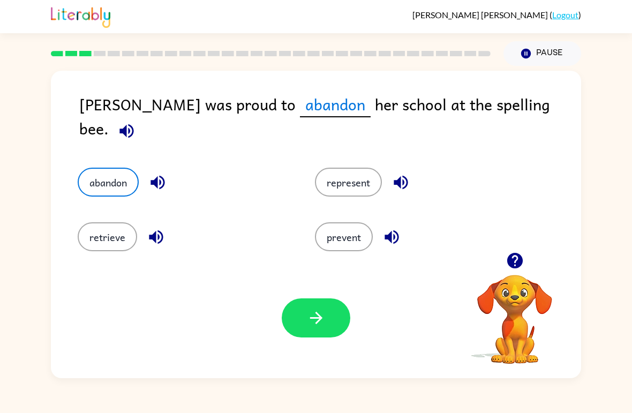
click at [314, 335] on button "button" at bounding box center [316, 317] width 69 height 39
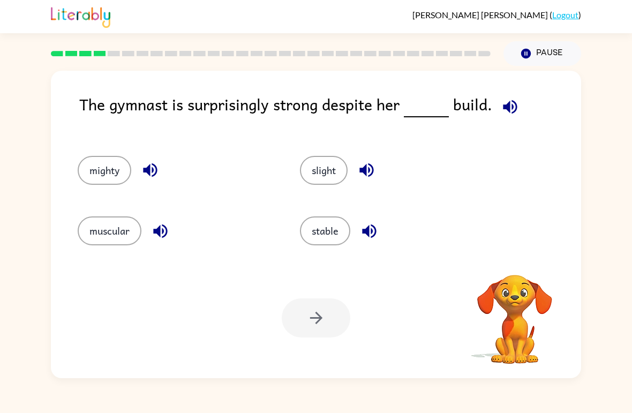
click at [520, 104] on button "button" at bounding box center [510, 106] width 27 height 27
click at [507, 103] on icon "button" at bounding box center [510, 107] width 19 height 19
click at [107, 173] on button "mighty" at bounding box center [105, 170] width 54 height 29
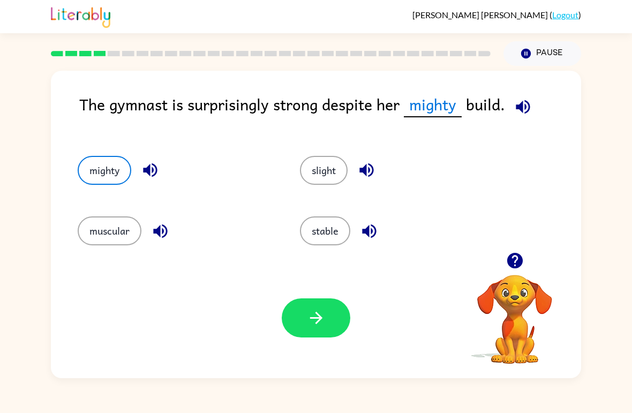
click at [323, 332] on button "button" at bounding box center [316, 317] width 69 height 39
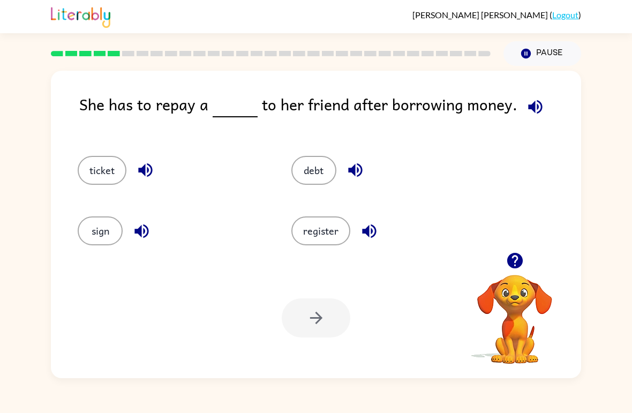
click at [530, 103] on icon "button" at bounding box center [535, 107] width 14 height 14
click at [96, 167] on button "ticket" at bounding box center [102, 170] width 49 height 29
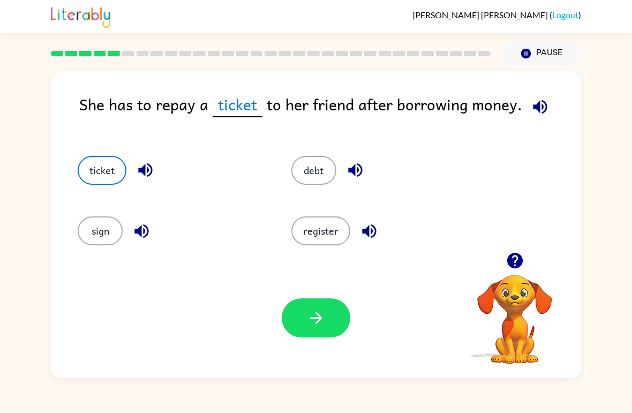
click at [311, 316] on icon "button" at bounding box center [316, 318] width 19 height 19
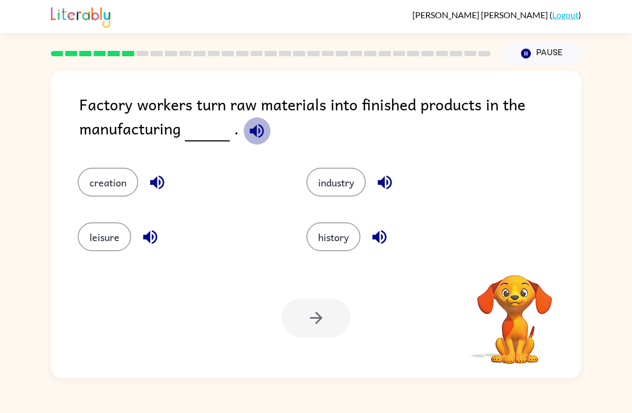
click at [257, 126] on icon "button" at bounding box center [257, 131] width 14 height 14
click at [333, 245] on button "history" at bounding box center [334, 236] width 54 height 29
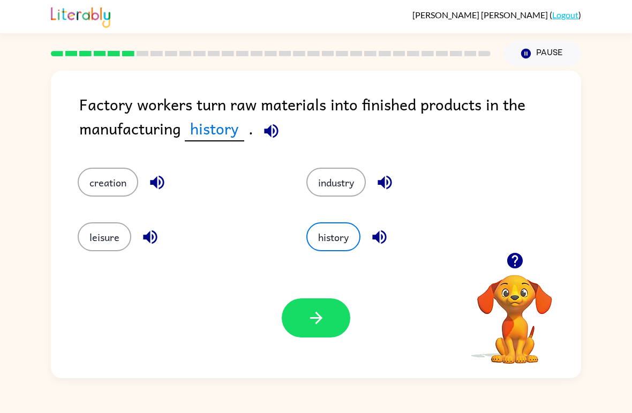
click at [317, 313] on icon "button" at bounding box center [316, 318] width 12 height 12
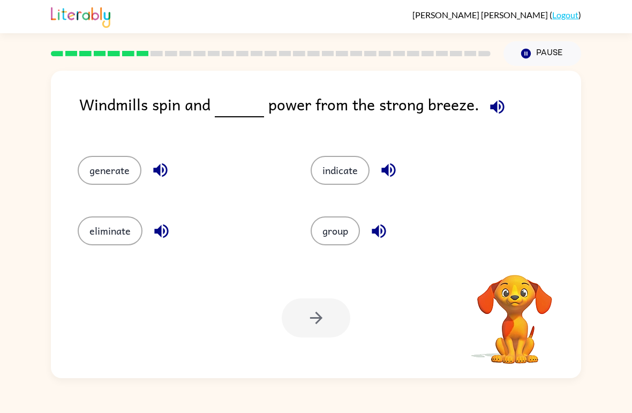
click at [489, 94] on button "button" at bounding box center [497, 106] width 27 height 27
click at [496, 103] on icon "button" at bounding box center [497, 107] width 19 height 19
click at [495, 106] on icon "button" at bounding box center [497, 107] width 19 height 19
click at [491, 103] on icon "button" at bounding box center [497, 107] width 19 height 19
click at [337, 234] on button "group" at bounding box center [335, 230] width 49 height 29
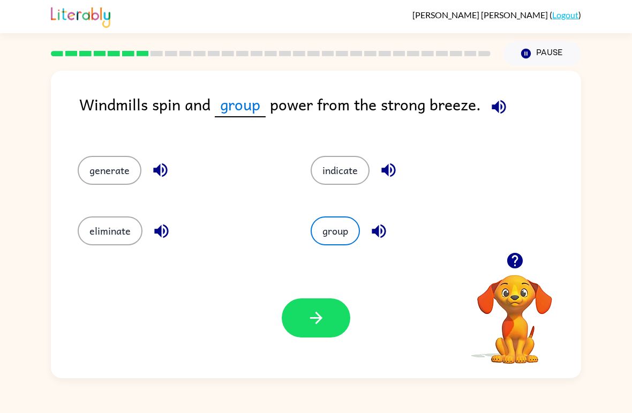
click at [320, 327] on icon "button" at bounding box center [316, 318] width 19 height 19
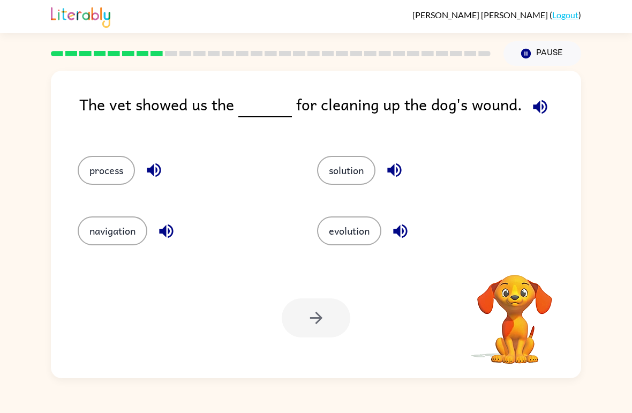
click at [533, 104] on icon "button" at bounding box center [540, 107] width 19 height 19
click at [106, 170] on button "process" at bounding box center [106, 170] width 57 height 29
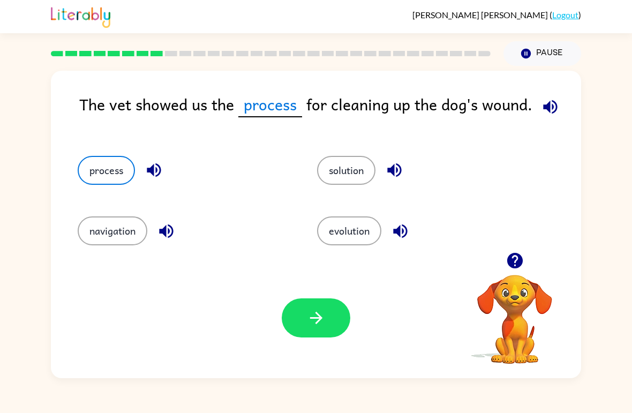
click at [326, 322] on button "button" at bounding box center [316, 317] width 69 height 39
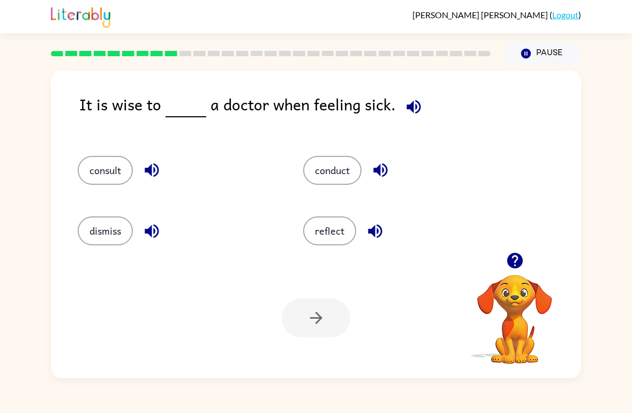
click at [414, 106] on icon "button" at bounding box center [414, 107] width 19 height 19
click at [327, 219] on button "reflect" at bounding box center [329, 230] width 53 height 29
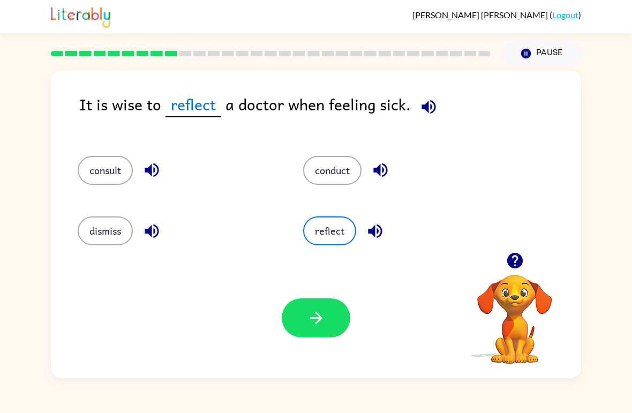
click at [319, 327] on icon "button" at bounding box center [316, 318] width 19 height 19
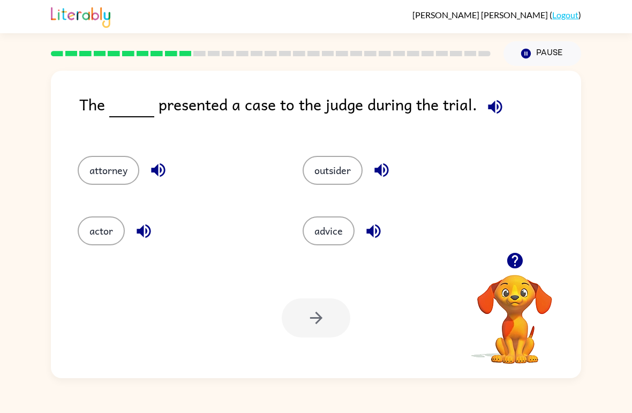
click at [498, 110] on icon "button" at bounding box center [495, 107] width 14 height 14
click at [340, 174] on button "outsider" at bounding box center [333, 170] width 60 height 29
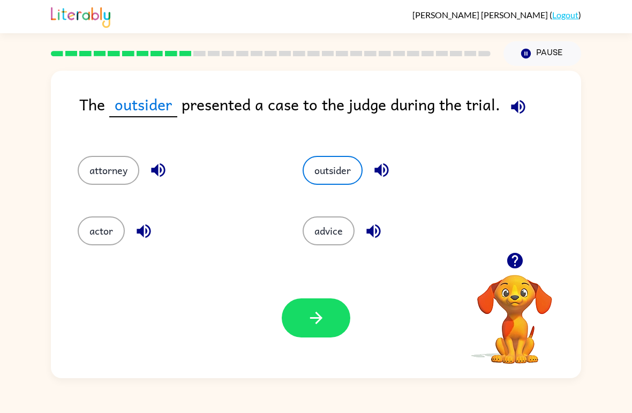
click at [311, 334] on button "button" at bounding box center [316, 317] width 69 height 39
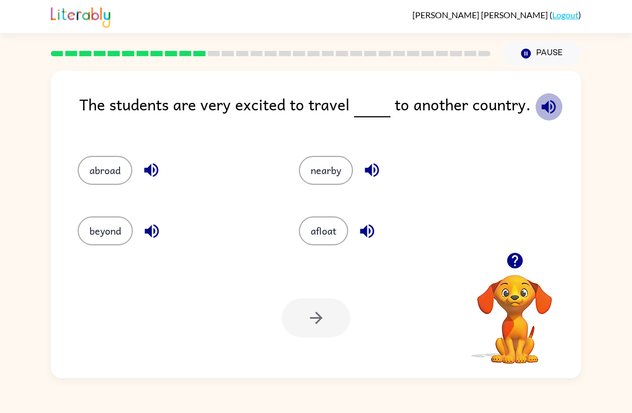
click at [547, 100] on icon "button" at bounding box center [549, 107] width 19 height 19
click at [106, 180] on button "abroad" at bounding box center [105, 170] width 55 height 29
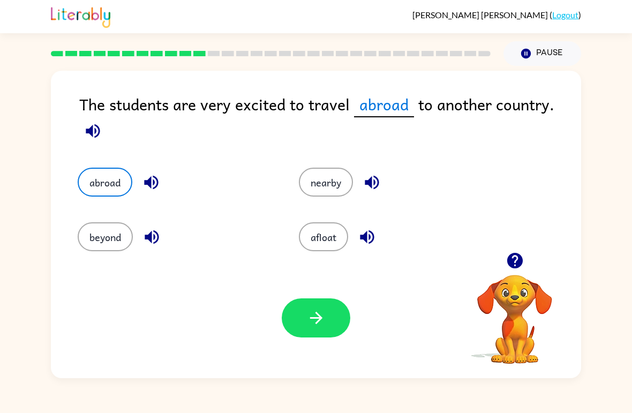
click at [317, 315] on icon "button" at bounding box center [316, 318] width 12 height 12
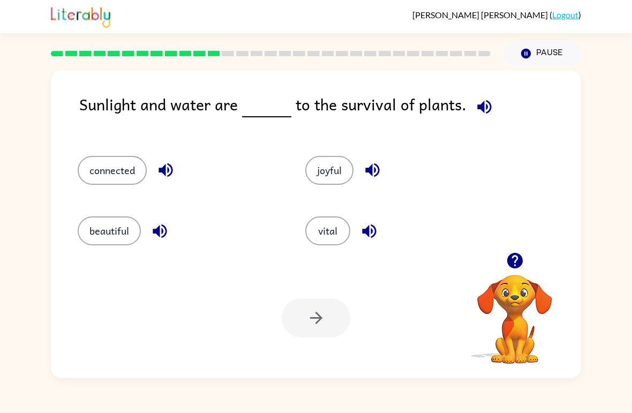
click at [487, 110] on icon "button" at bounding box center [484, 107] width 19 height 19
click at [119, 226] on button "beautiful" at bounding box center [109, 230] width 63 height 29
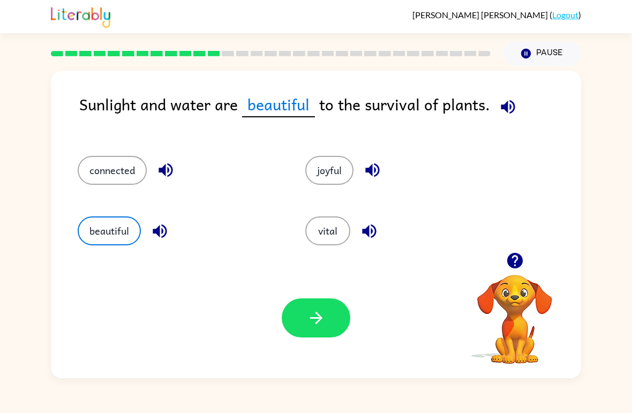
click at [309, 326] on icon "button" at bounding box center [316, 318] width 19 height 19
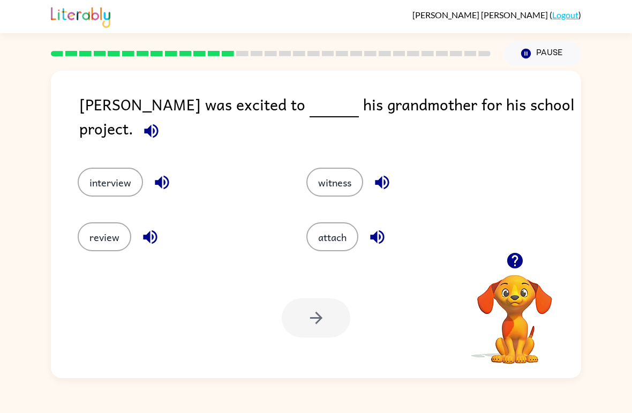
click at [325, 240] on button "attach" at bounding box center [333, 236] width 52 height 29
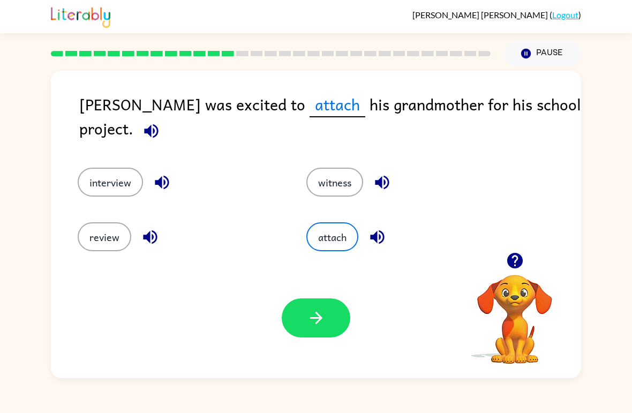
click at [310, 322] on icon "button" at bounding box center [316, 318] width 19 height 19
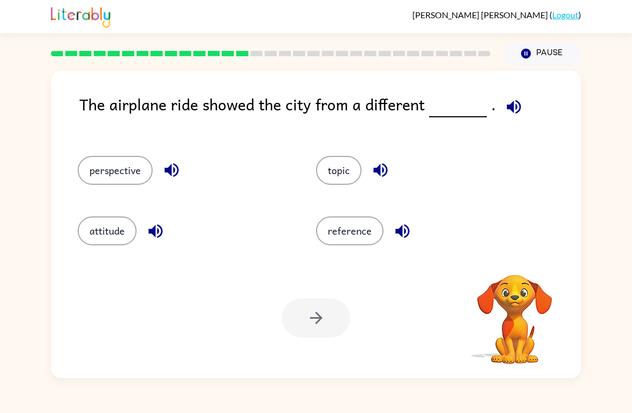
click at [507, 104] on icon "button" at bounding box center [514, 107] width 14 height 14
click at [130, 164] on button "perspective" at bounding box center [115, 170] width 75 height 29
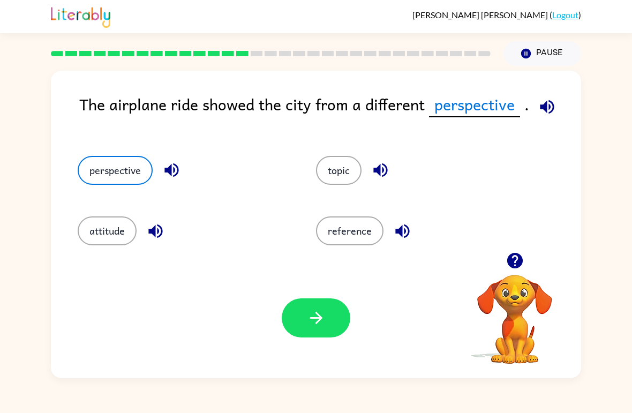
click at [326, 324] on button "button" at bounding box center [316, 317] width 69 height 39
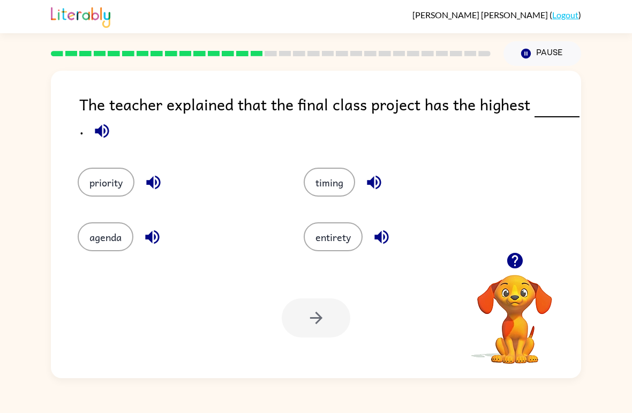
click at [105, 124] on icon "button" at bounding box center [102, 131] width 19 height 19
click at [109, 186] on button "priority" at bounding box center [106, 182] width 57 height 29
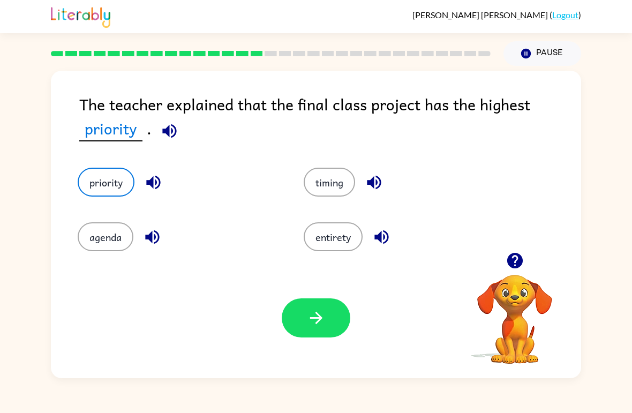
click at [302, 328] on button "button" at bounding box center [316, 317] width 69 height 39
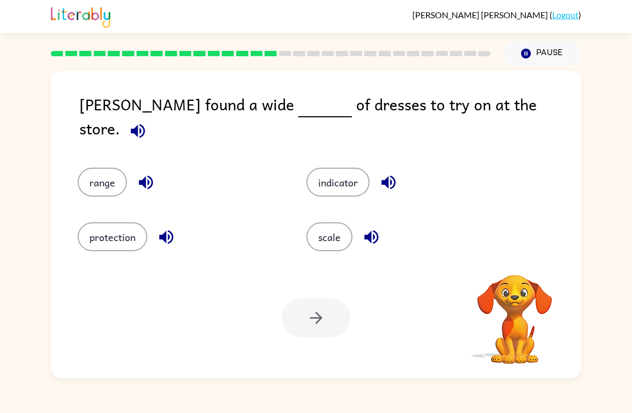
click at [147, 122] on icon "button" at bounding box center [138, 131] width 19 height 19
click at [325, 226] on button "scale" at bounding box center [330, 236] width 46 height 29
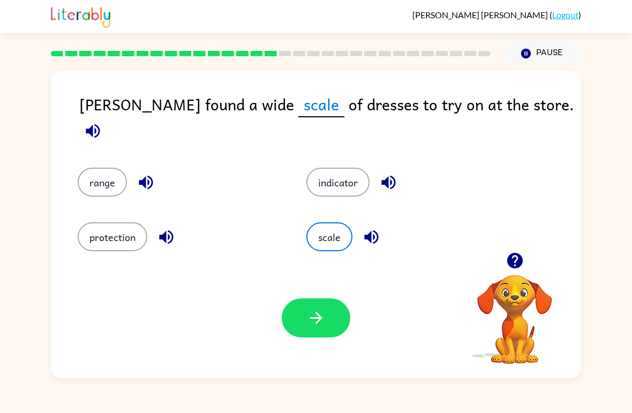
click at [328, 329] on button "button" at bounding box center [316, 317] width 69 height 39
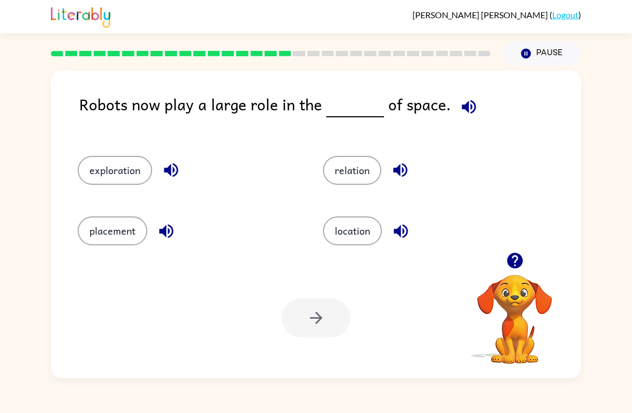
click at [460, 114] on icon "button" at bounding box center [469, 107] width 19 height 19
click at [356, 172] on button "relation" at bounding box center [352, 170] width 58 height 29
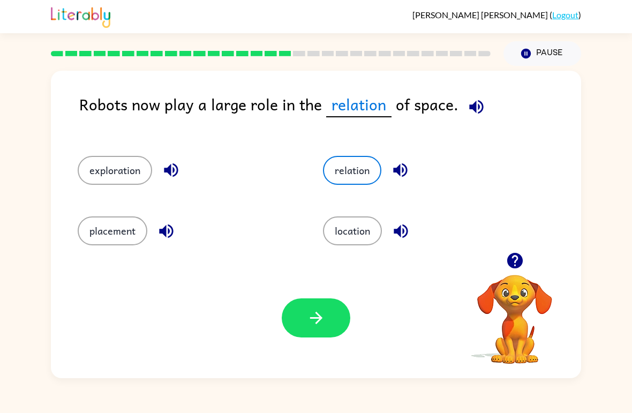
click at [314, 312] on icon "button" at bounding box center [316, 318] width 19 height 19
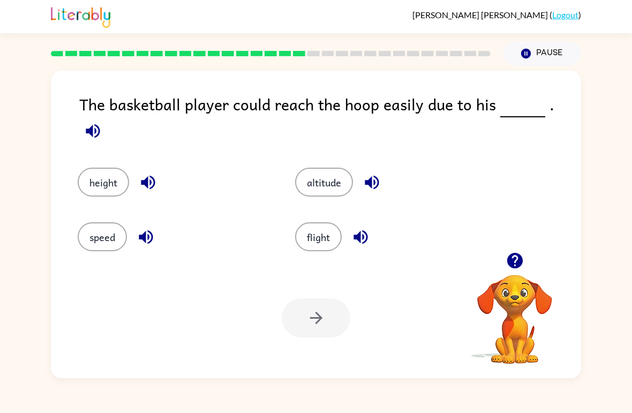
click at [100, 124] on icon "button" at bounding box center [93, 131] width 14 height 14
click at [104, 230] on button "speed" at bounding box center [102, 236] width 49 height 29
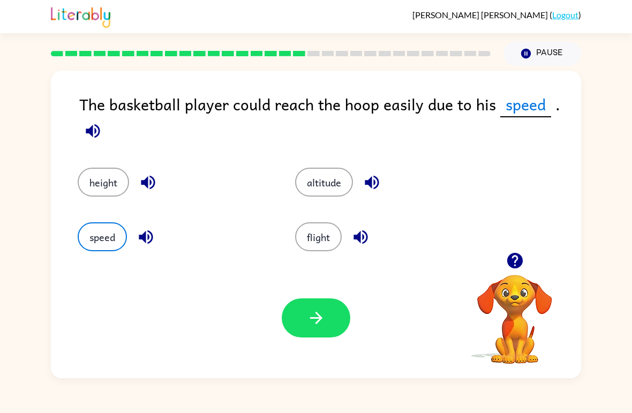
click at [331, 317] on button "button" at bounding box center [316, 317] width 69 height 39
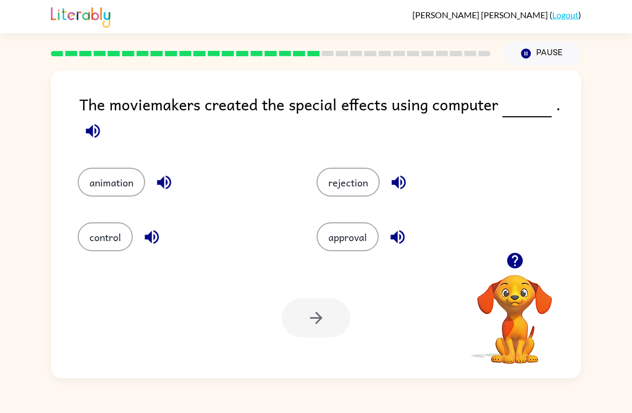
click at [88, 133] on icon "button" at bounding box center [93, 131] width 14 height 14
click at [111, 233] on button "control" at bounding box center [105, 236] width 55 height 29
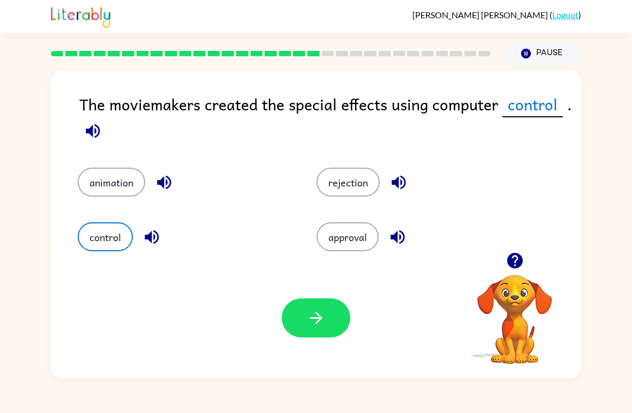
click at [331, 317] on button "button" at bounding box center [316, 317] width 69 height 39
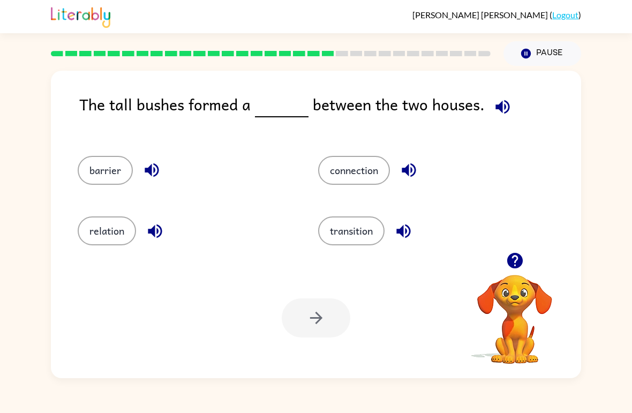
click at [499, 108] on icon "button" at bounding box center [503, 107] width 19 height 19
click at [348, 160] on button "connection" at bounding box center [354, 170] width 72 height 29
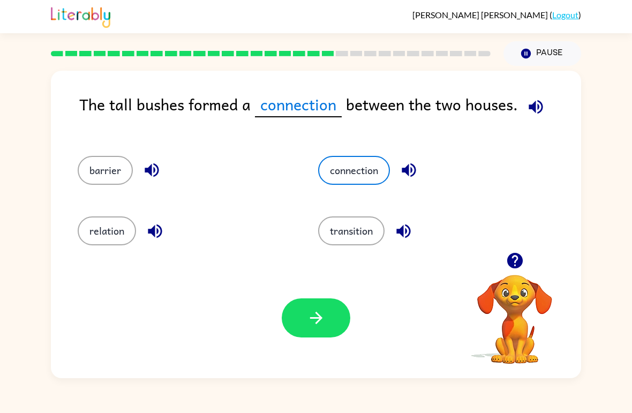
click at [313, 311] on icon "button" at bounding box center [316, 318] width 19 height 19
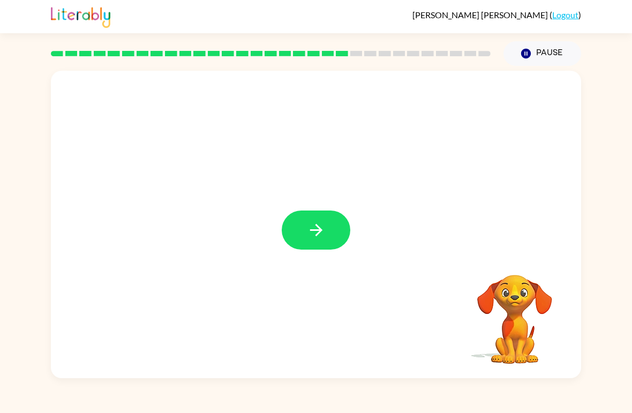
click at [332, 223] on button "button" at bounding box center [316, 230] width 69 height 39
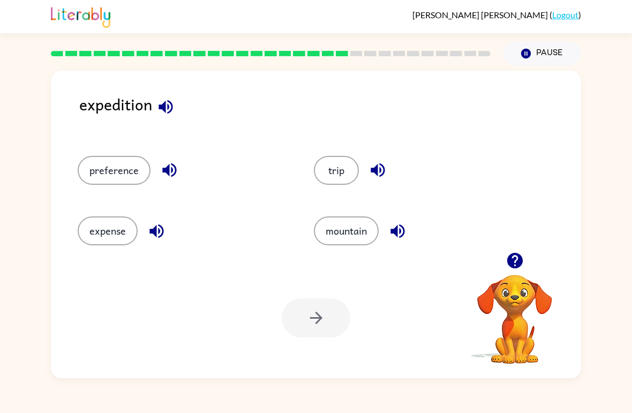
click at [156, 113] on icon "button" at bounding box center [165, 107] width 19 height 19
click at [106, 228] on button "expense" at bounding box center [108, 230] width 60 height 29
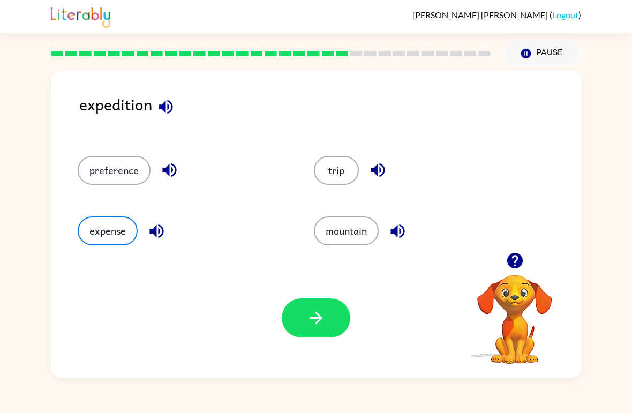
click at [313, 316] on icon "button" at bounding box center [316, 318] width 19 height 19
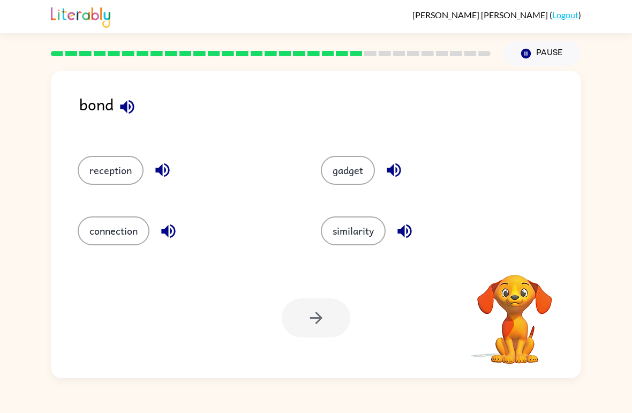
click at [128, 104] on icon "button" at bounding box center [127, 107] width 19 height 19
click at [123, 231] on button "connection" at bounding box center [114, 230] width 72 height 29
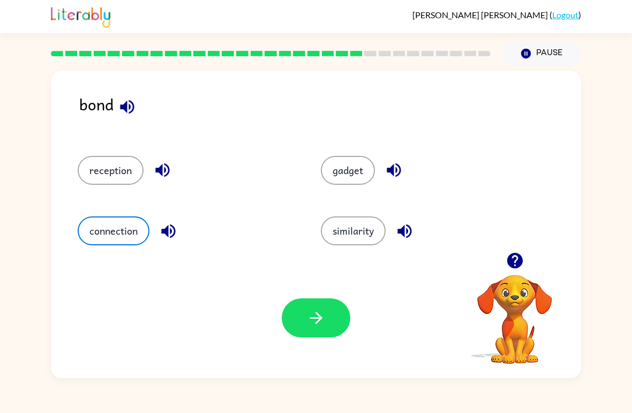
click at [306, 320] on button "button" at bounding box center [316, 317] width 69 height 39
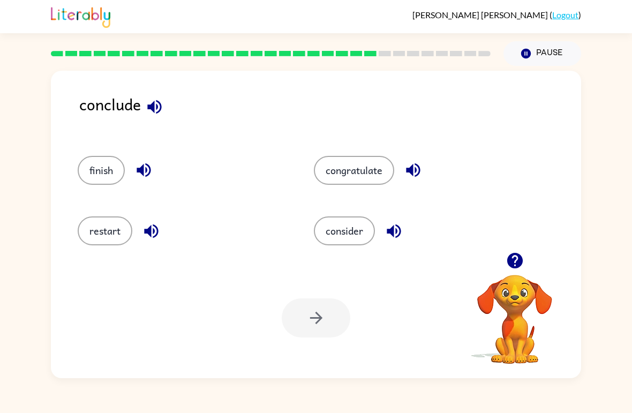
click at [348, 222] on button "consider" at bounding box center [344, 230] width 61 height 29
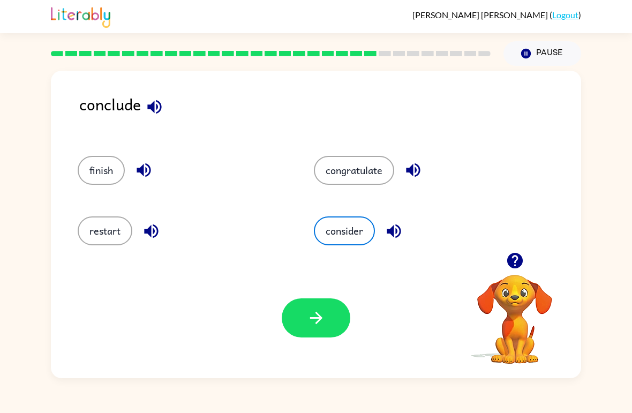
click at [326, 321] on button "button" at bounding box center [316, 317] width 69 height 39
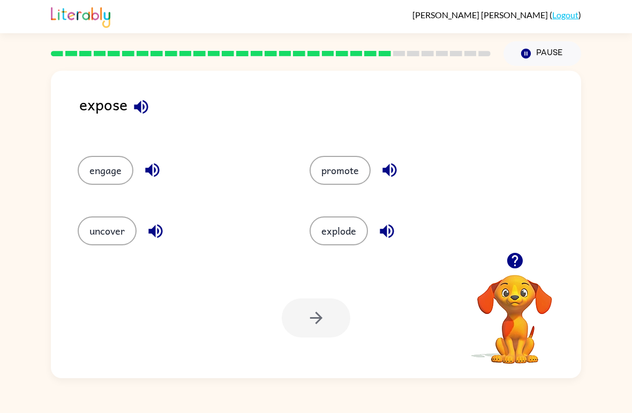
click at [147, 109] on icon "button" at bounding box center [141, 107] width 14 height 14
click at [346, 177] on button "promote" at bounding box center [340, 170] width 61 height 29
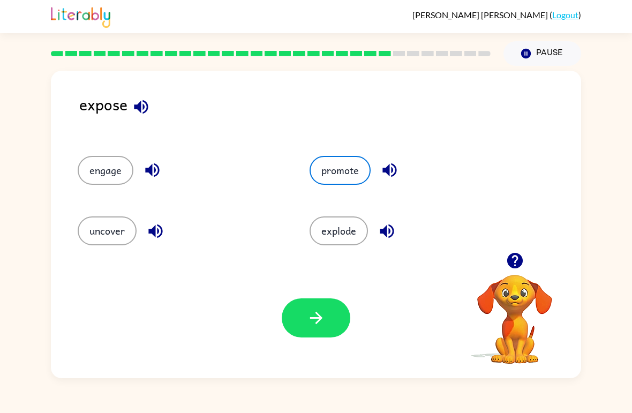
click at [326, 305] on button "button" at bounding box center [316, 317] width 69 height 39
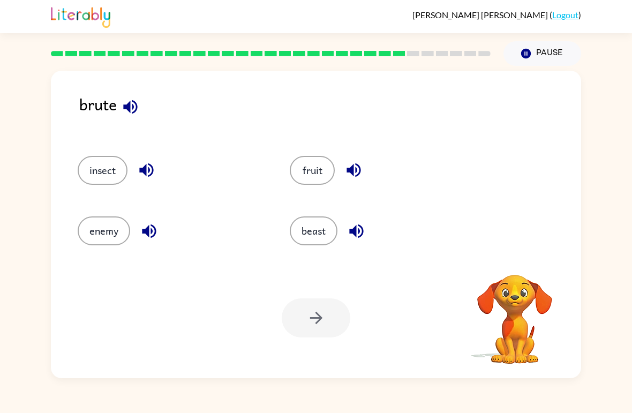
click at [126, 111] on icon "button" at bounding box center [130, 107] width 19 height 19
click at [93, 237] on button "enemy" at bounding box center [104, 230] width 53 height 29
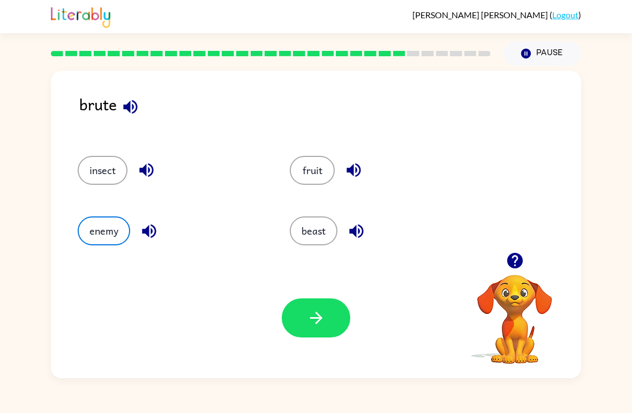
click at [304, 314] on button "button" at bounding box center [316, 317] width 69 height 39
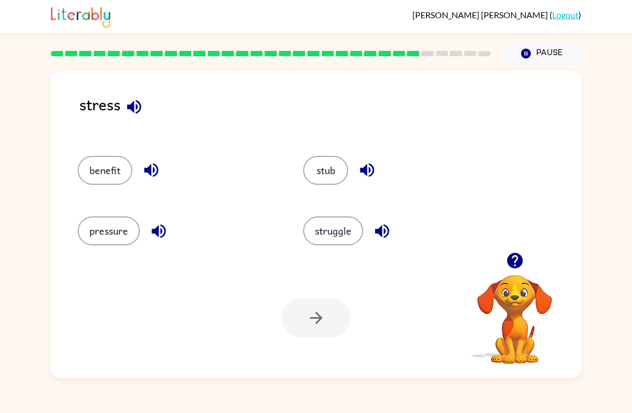
click at [121, 234] on button "pressure" at bounding box center [109, 230] width 62 height 29
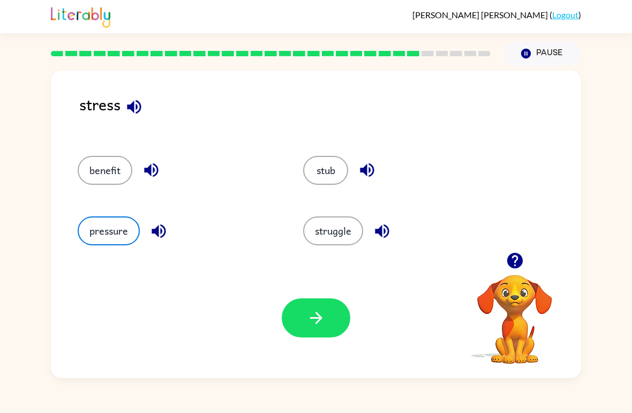
click at [289, 311] on button "button" at bounding box center [316, 317] width 69 height 39
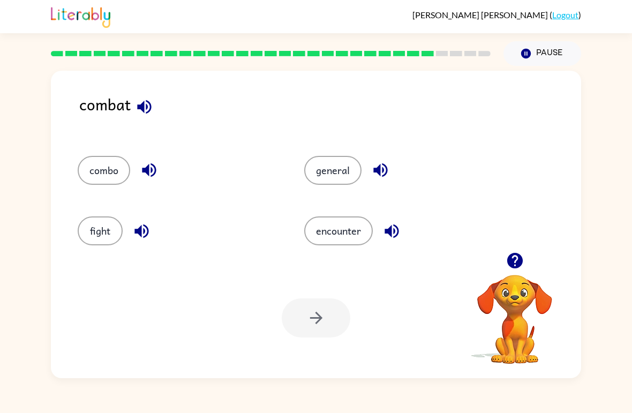
click at [106, 233] on button "fight" at bounding box center [100, 230] width 45 height 29
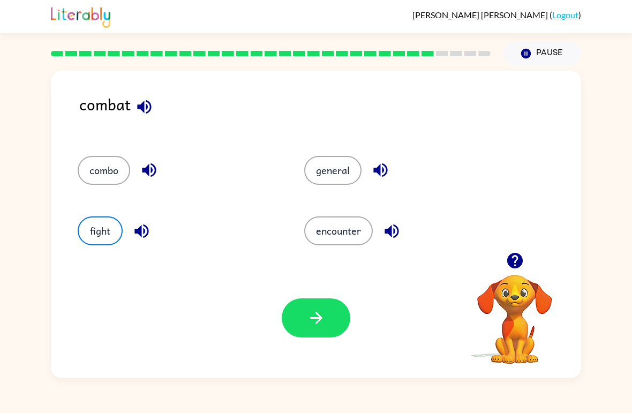
click at [350, 316] on button "button" at bounding box center [316, 317] width 69 height 39
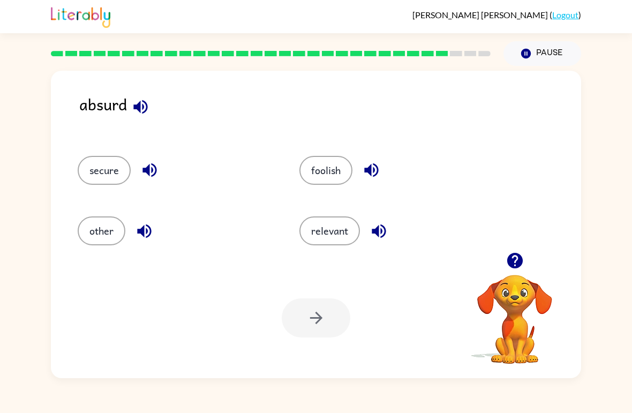
click at [335, 231] on button "relevant" at bounding box center [330, 230] width 61 height 29
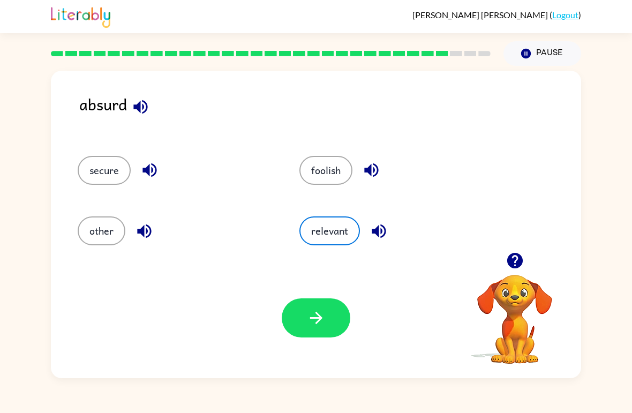
click at [322, 315] on icon "button" at bounding box center [316, 318] width 19 height 19
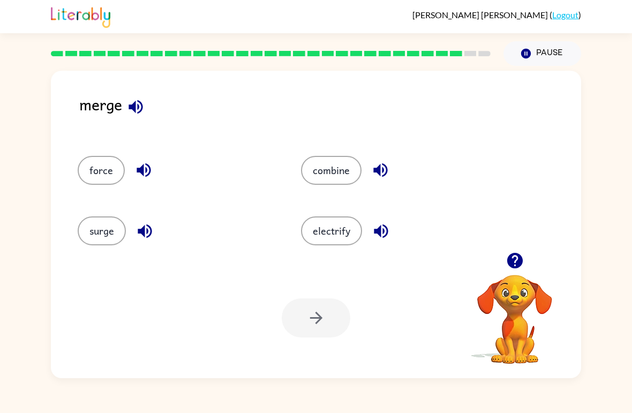
click at [337, 176] on button "combine" at bounding box center [331, 170] width 61 height 29
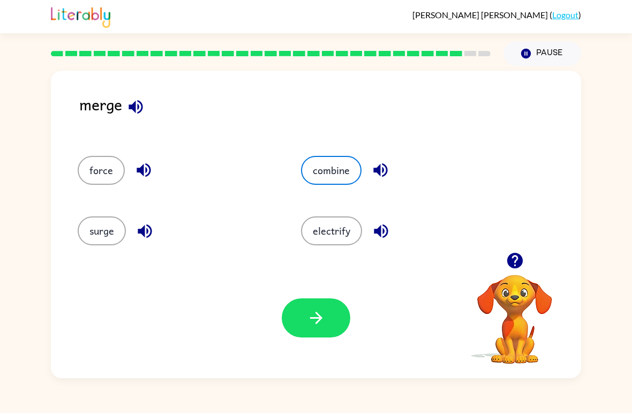
click at [311, 325] on icon "button" at bounding box center [316, 318] width 19 height 19
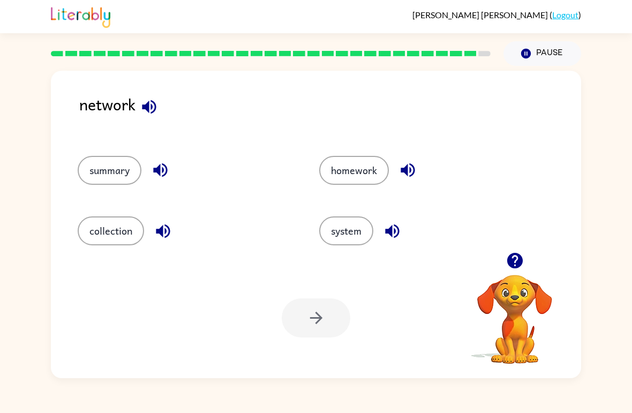
click at [343, 227] on button "system" at bounding box center [346, 230] width 54 height 29
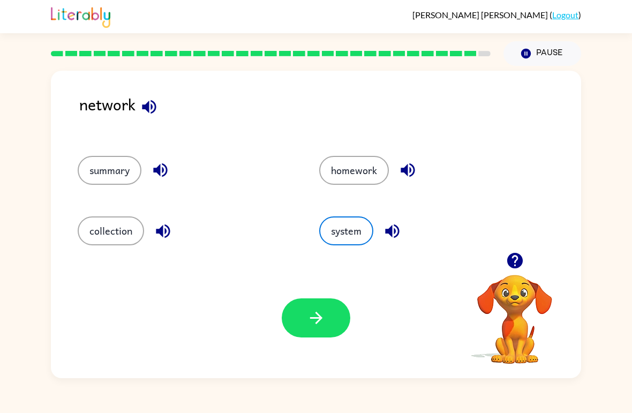
click at [320, 320] on icon "button" at bounding box center [316, 318] width 12 height 12
